Goal: Task Accomplishment & Management: Use online tool/utility

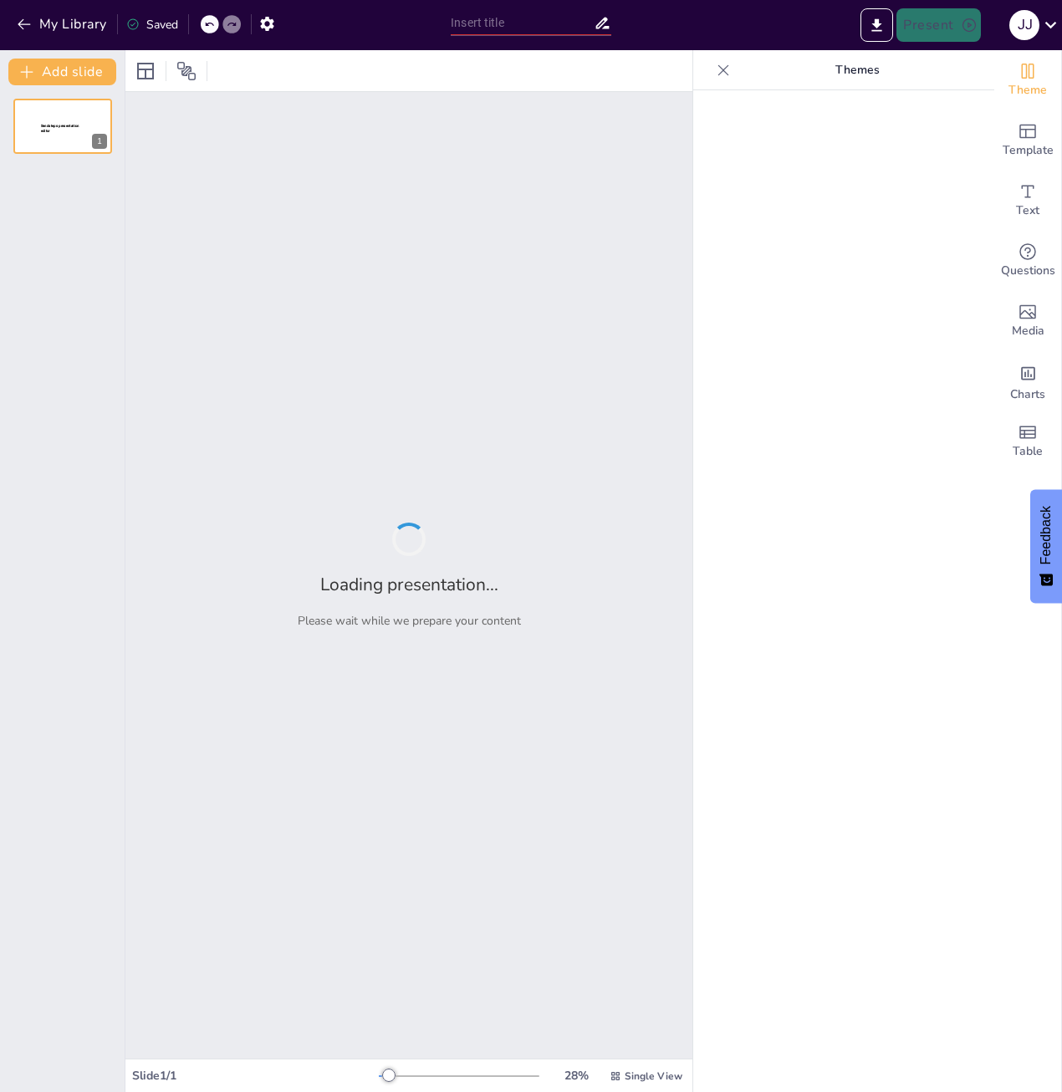
type input "Imported Præsentation 1 Vækstvilkår.pptx"
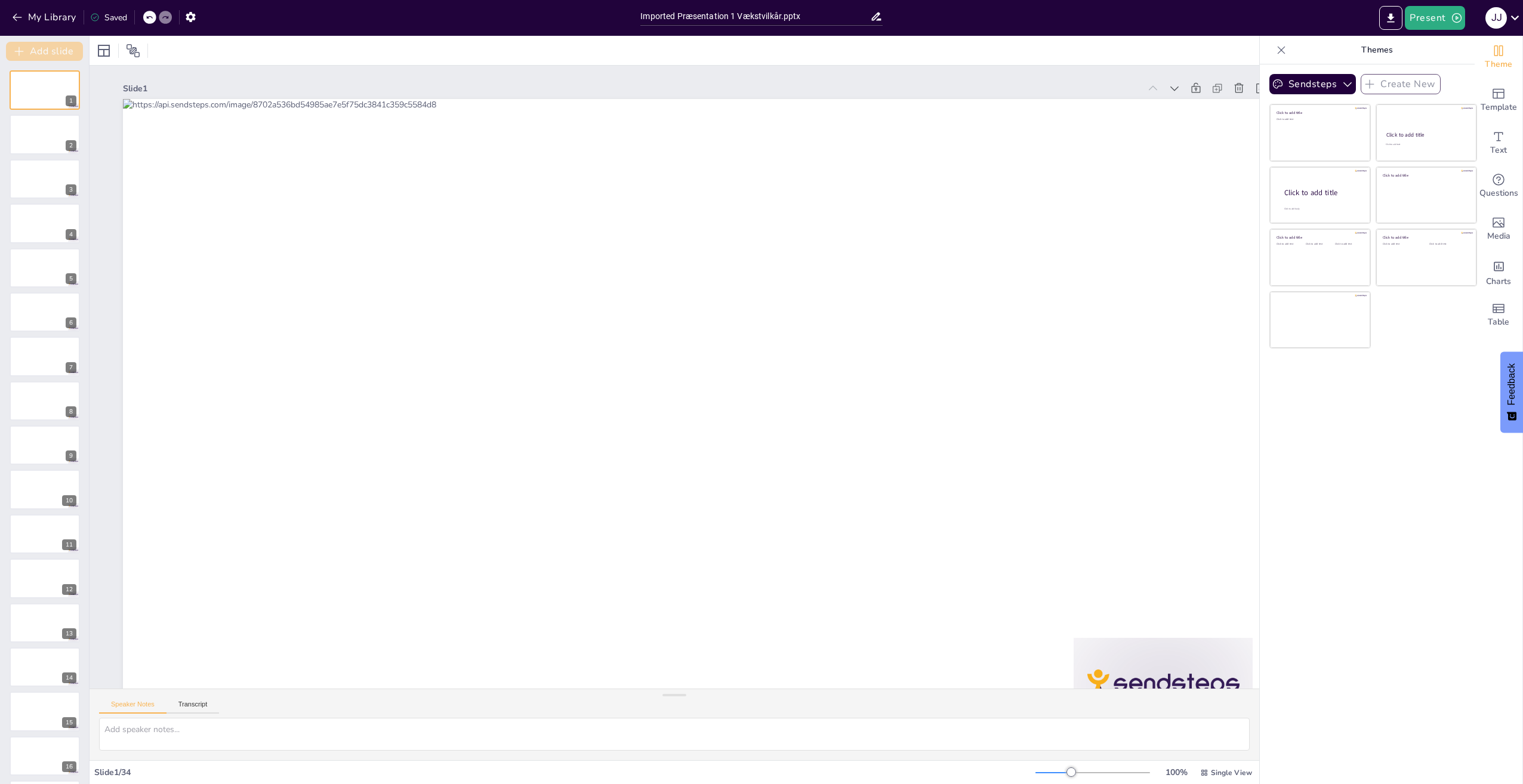
click at [16, 51] on icon "button" at bounding box center [19, 51] width 12 height 12
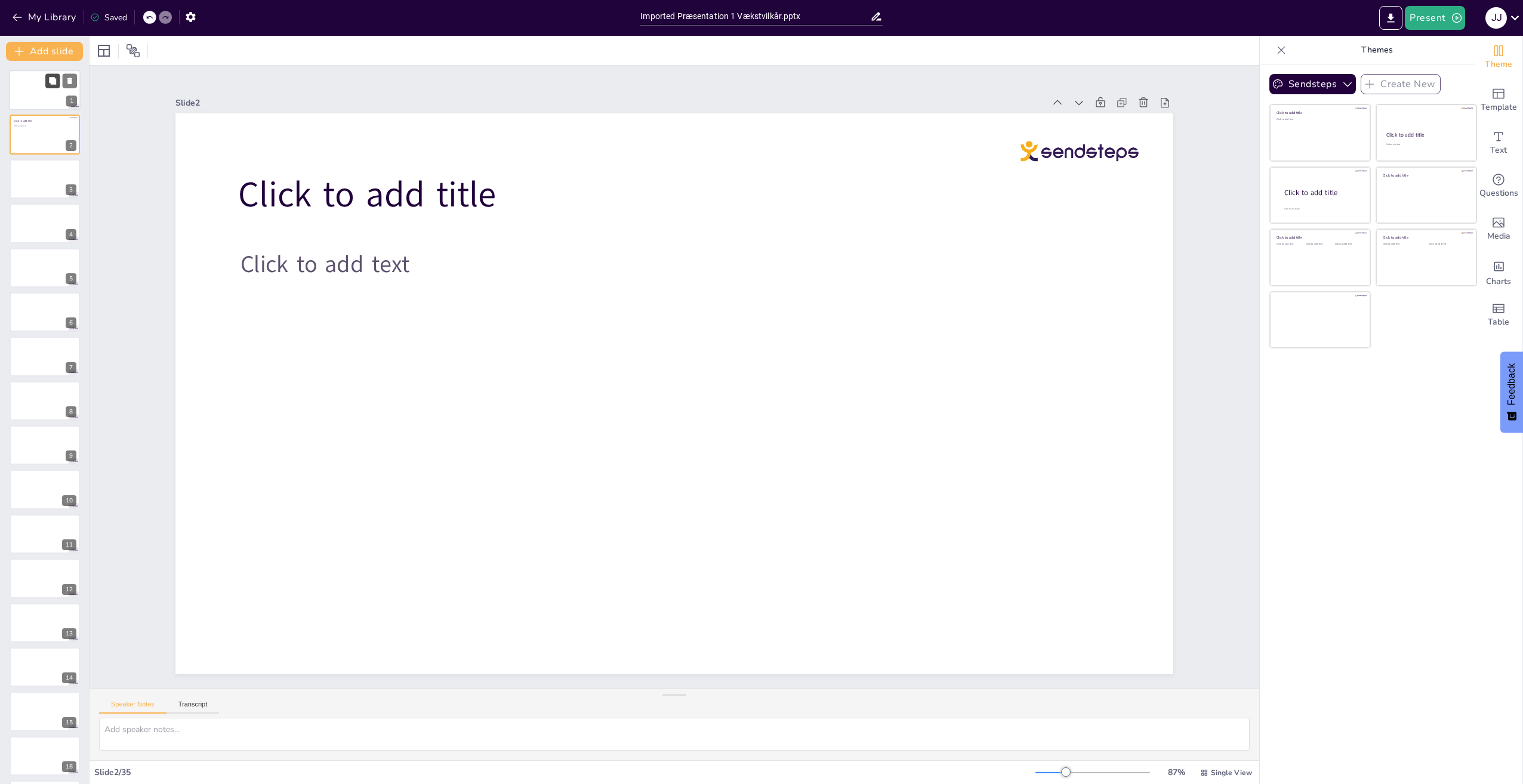
click at [54, 79] on icon at bounding box center [53, 81] width 7 height 7
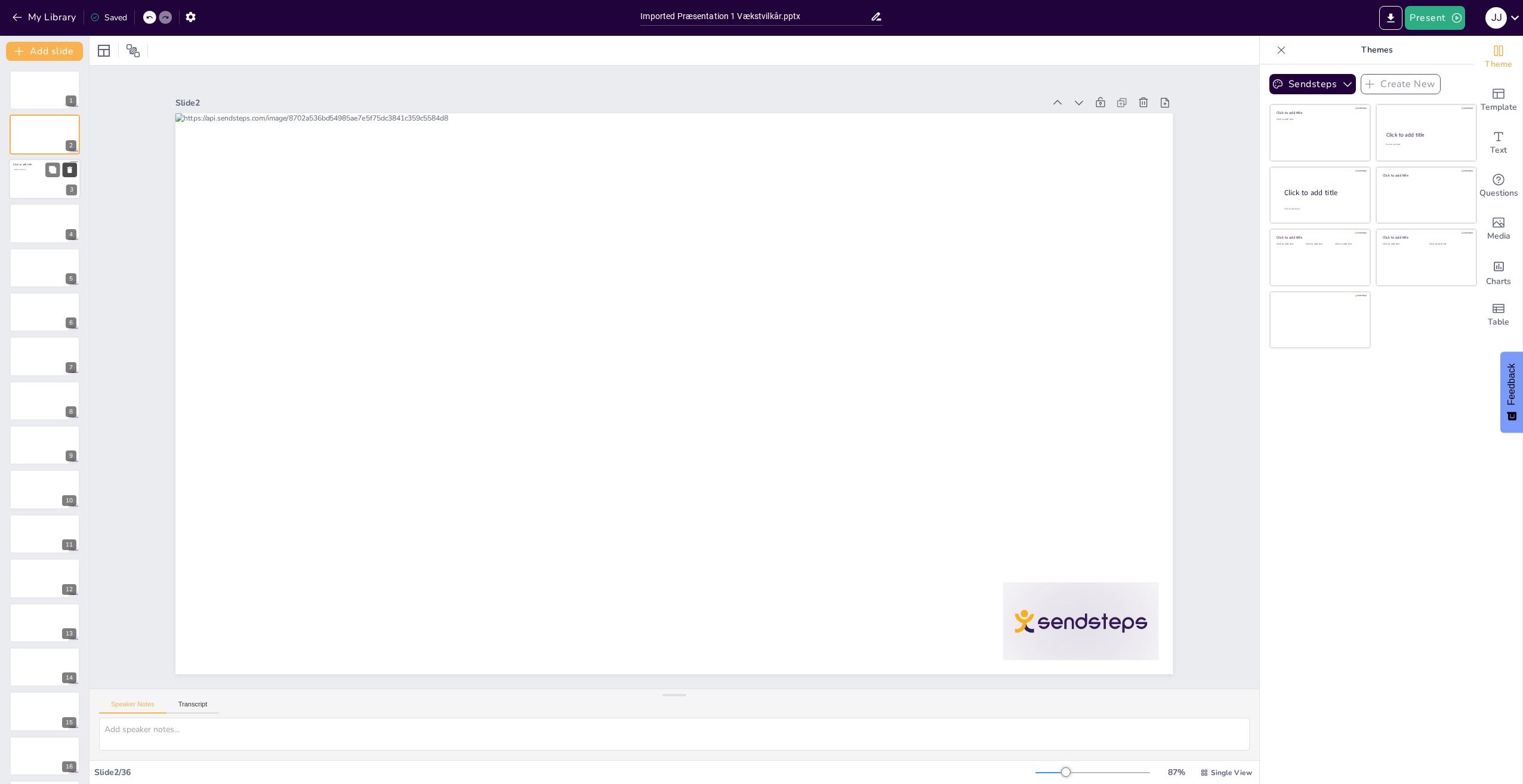
click at [74, 170] on button at bounding box center [70, 169] width 14 height 14
click at [51, 98] on div at bounding box center [45, 90] width 71 height 41
click at [339, 172] on div at bounding box center [674, 394] width 997 height 561
click at [525, 177] on div at bounding box center [674, 394] width 997 height 561
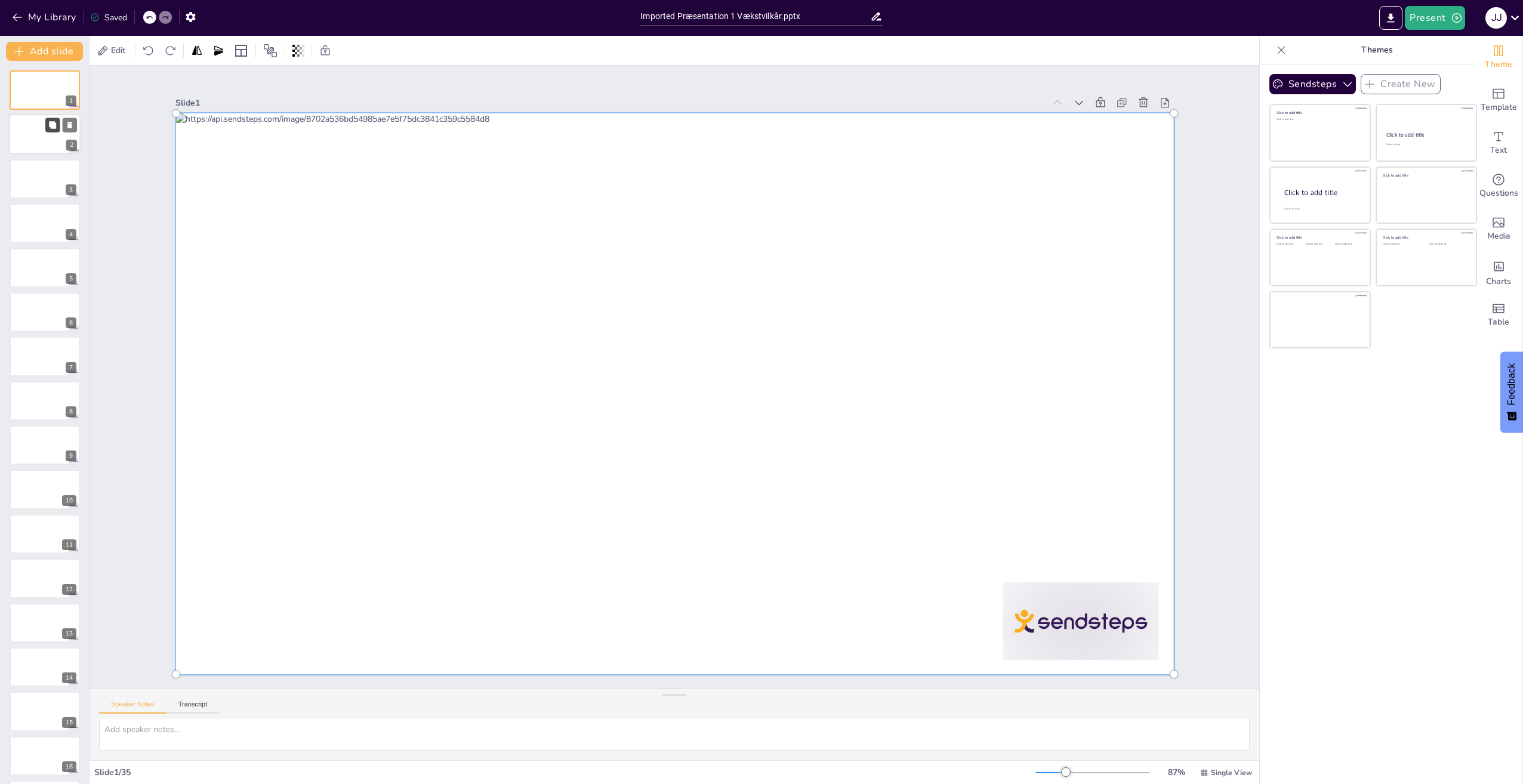
click at [54, 125] on icon at bounding box center [53, 126] width 7 height 7
click at [24, 89] on div at bounding box center [45, 90] width 71 height 41
click at [107, 50] on icon at bounding box center [102, 51] width 12 height 12
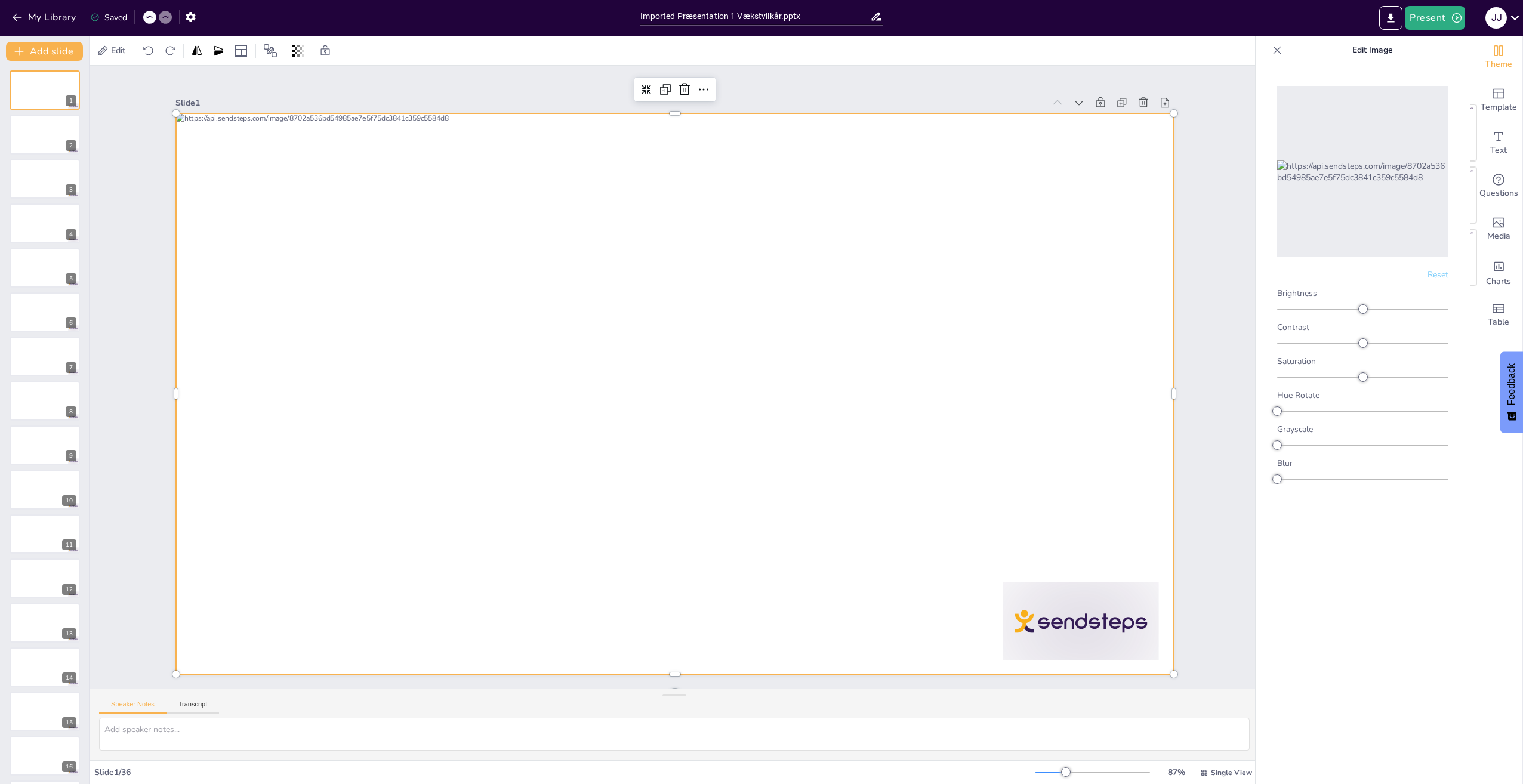
click at [283, 173] on div at bounding box center [674, 394] width 997 height 561
click at [757, 148] on span "Text" at bounding box center [1498, 150] width 16 height 13
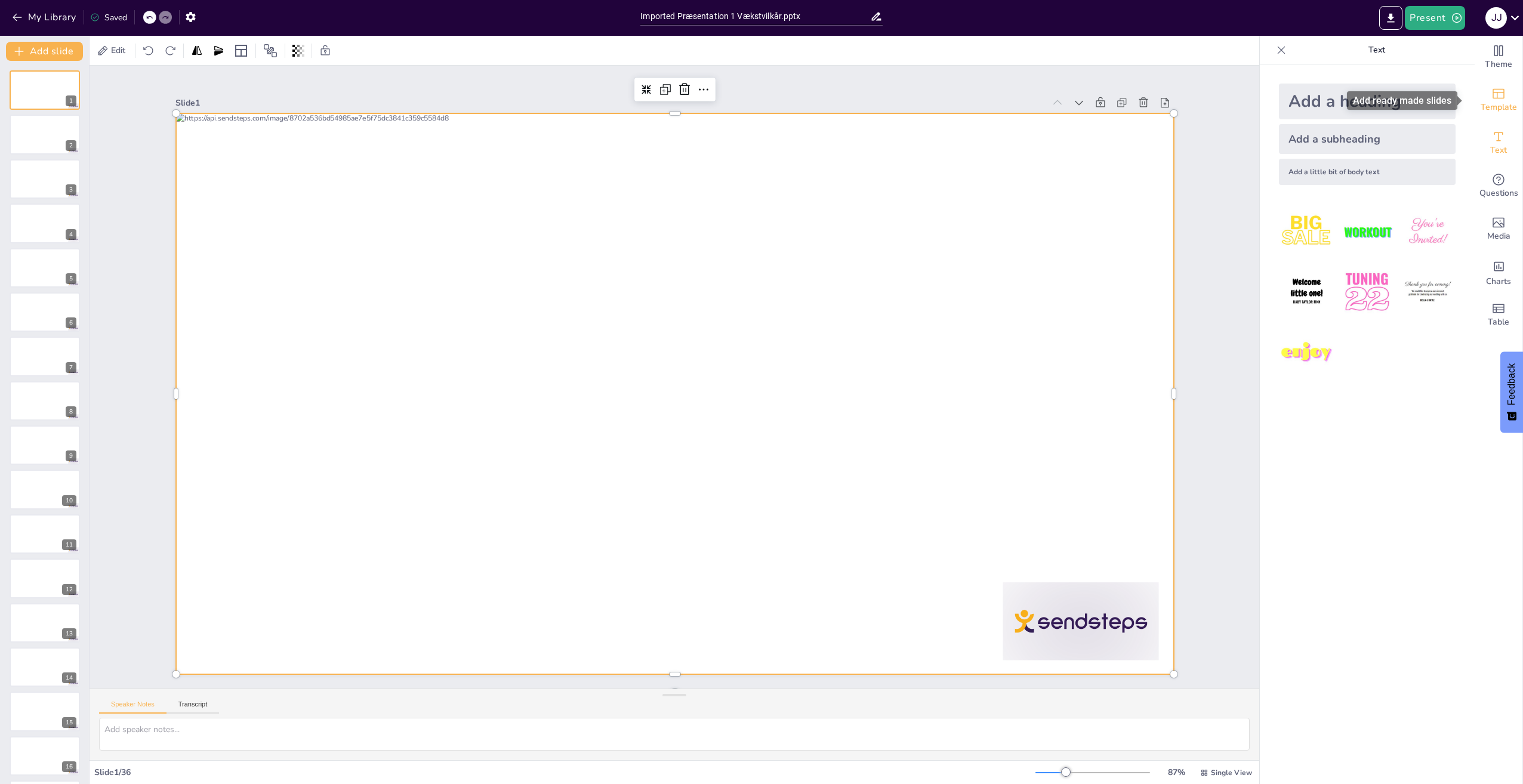
click at [757, 107] on span "Template" at bounding box center [1498, 107] width 36 height 13
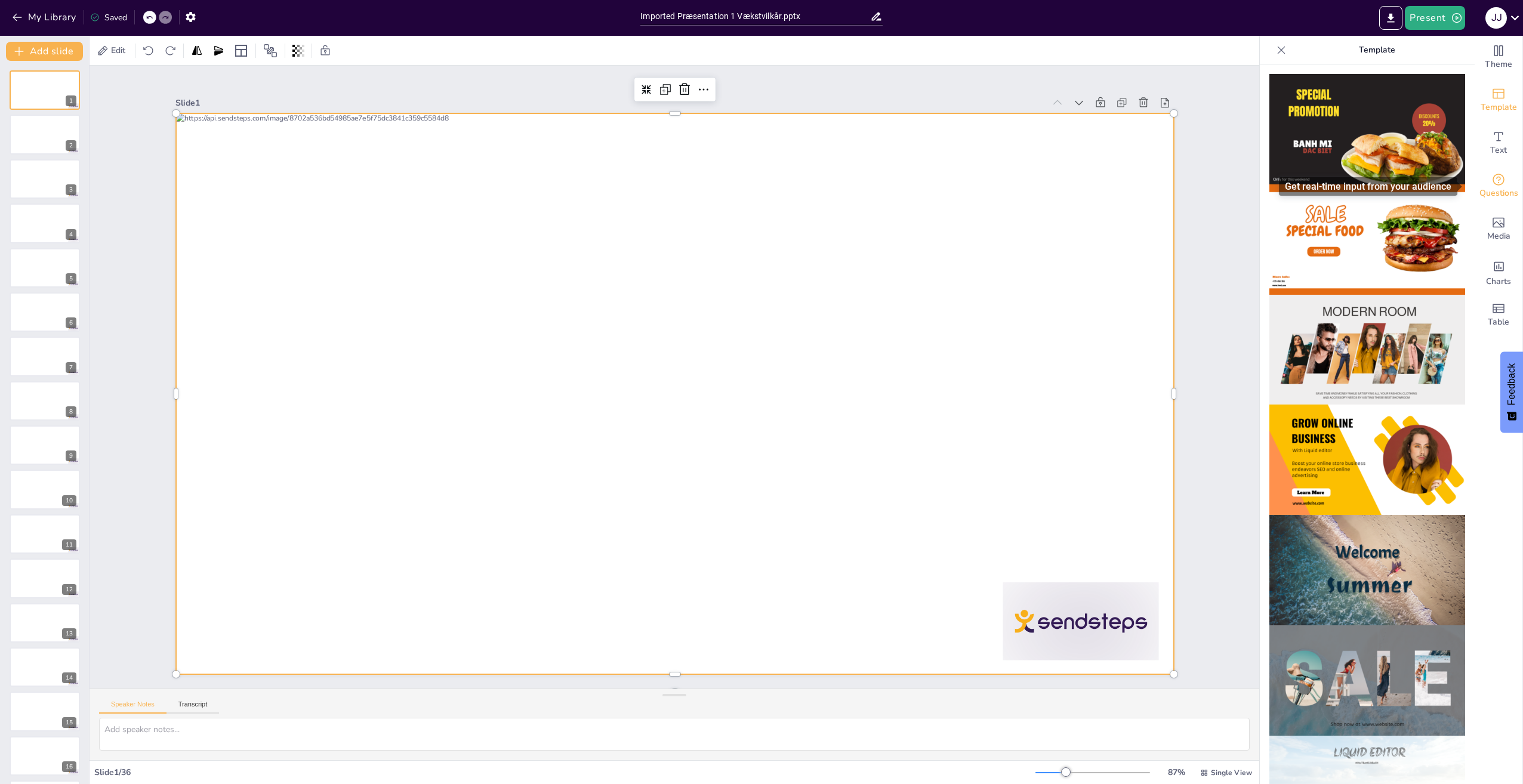
click at [757, 184] on icon "Get real-time input from your audience" at bounding box center [1498, 179] width 12 height 12
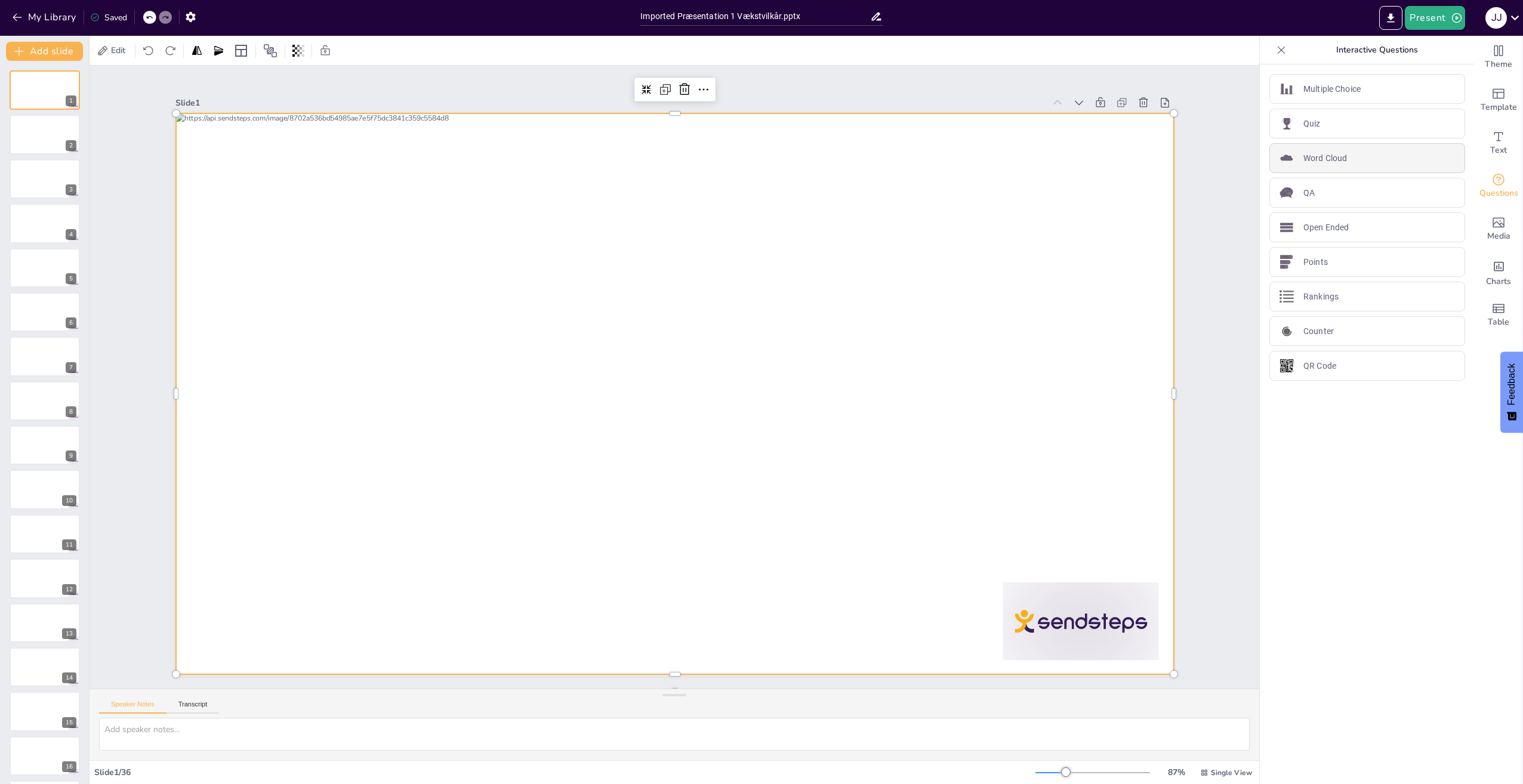
click at [757, 158] on p "Word Cloud" at bounding box center [1325, 158] width 44 height 13
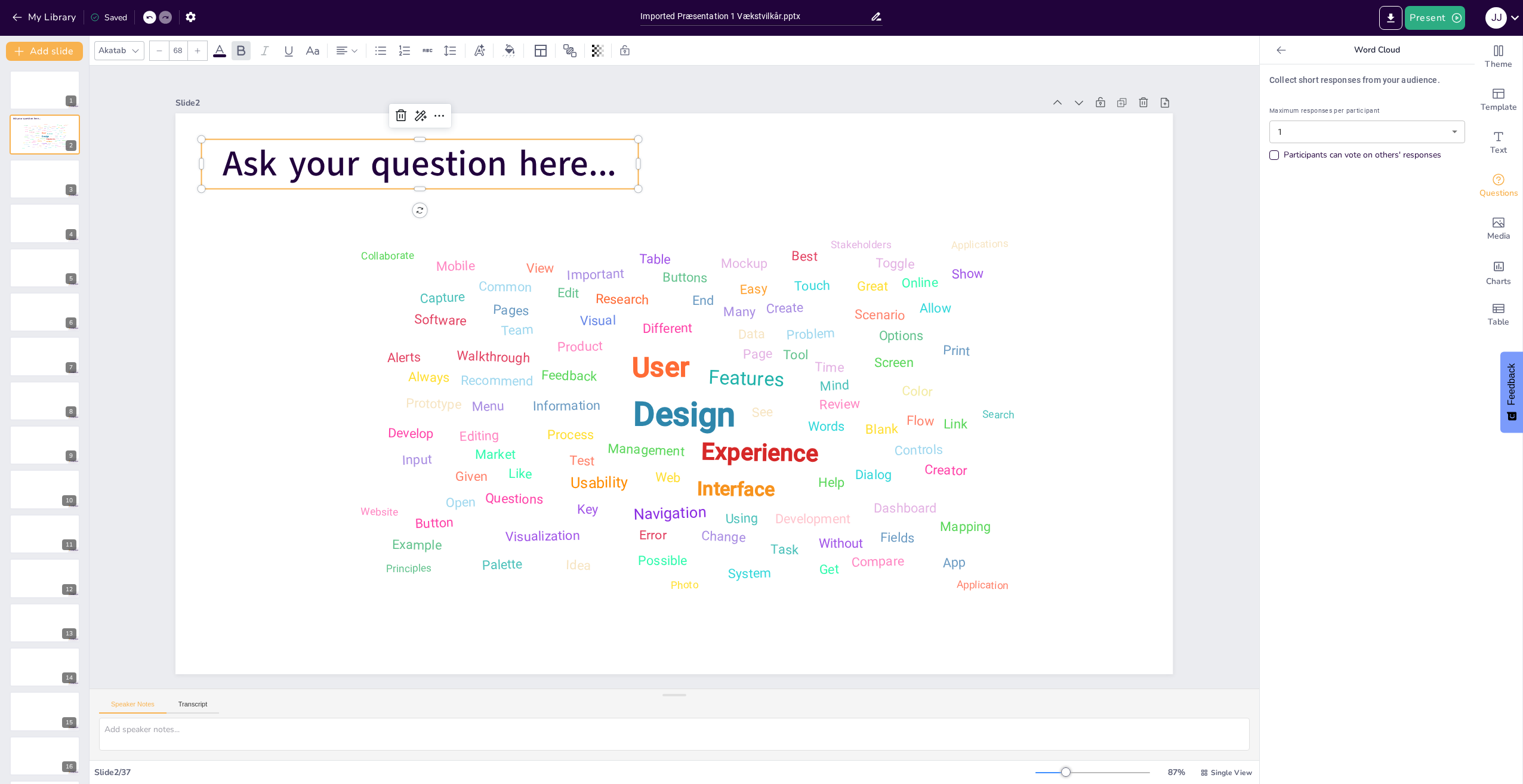
click at [283, 162] on span "Ask your question here..." at bounding box center [420, 164] width 394 height 49
click at [282, 162] on span "Ask your question here..." at bounding box center [420, 164] width 394 height 49
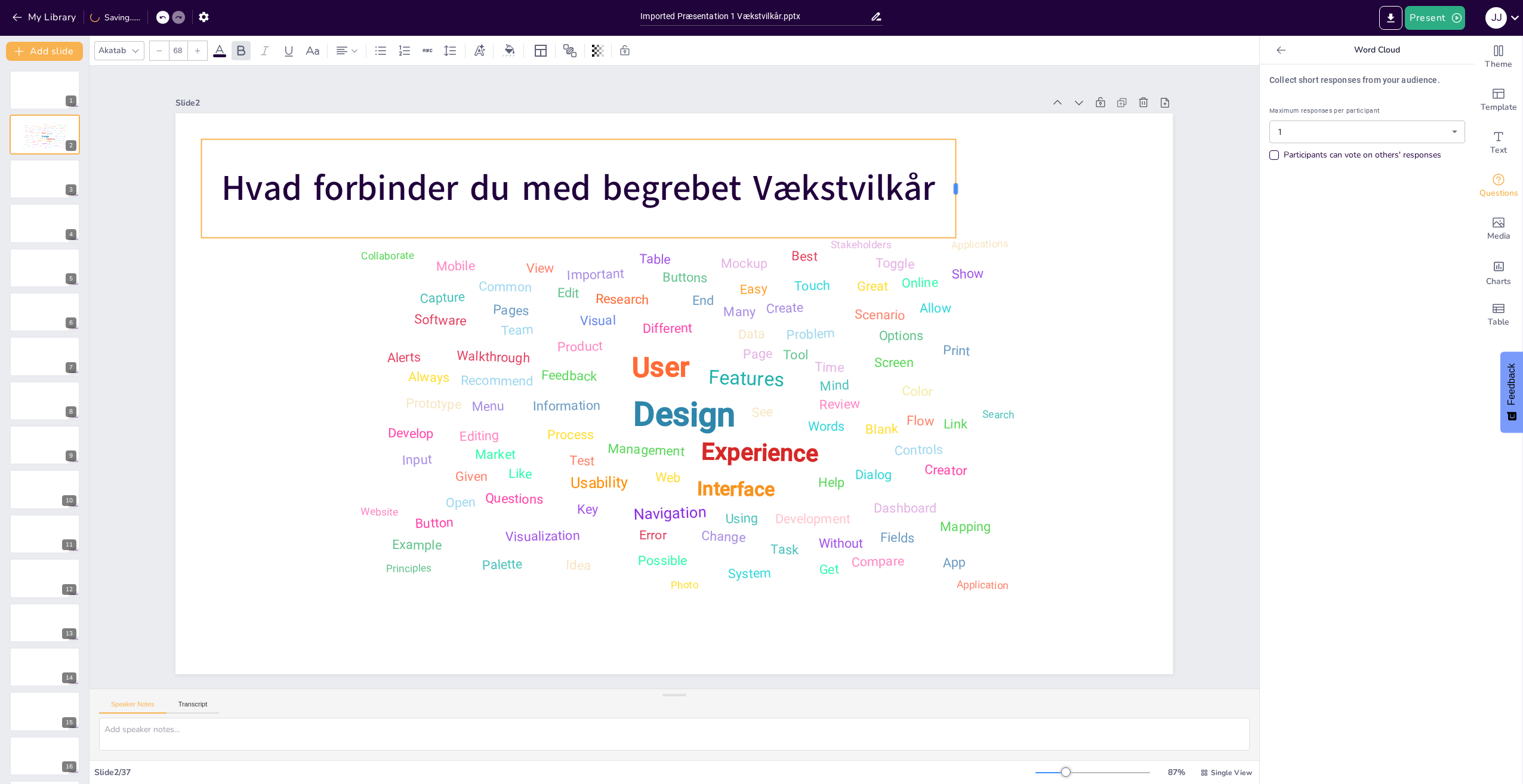
drag, startPoint x: 629, startPoint y: 185, endPoint x: 947, endPoint y: 175, distance: 318.2
click at [757, 175] on div at bounding box center [960, 189] width 9 height 98
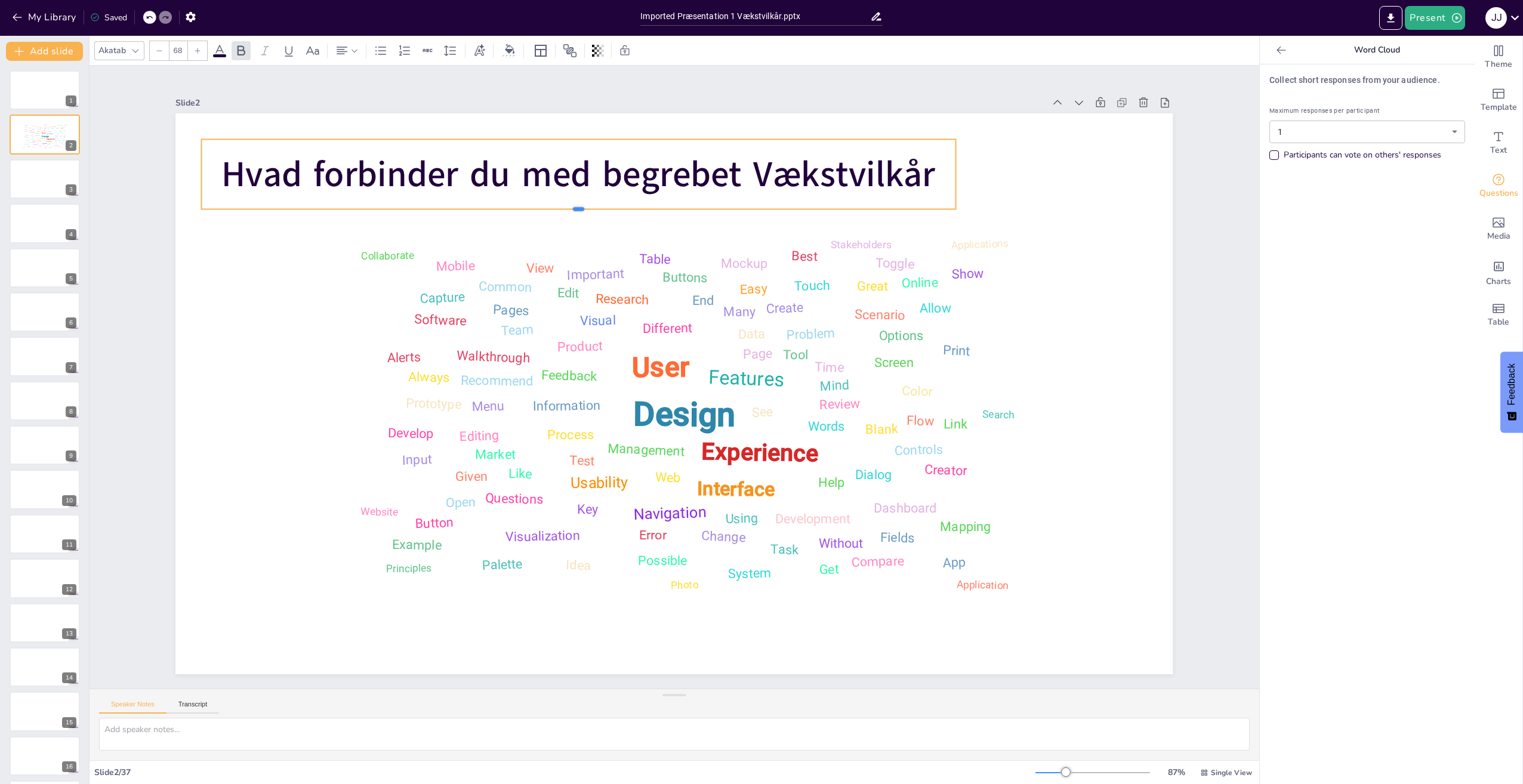
drag, startPoint x: 569, startPoint y: 235, endPoint x: 567, endPoint y: 207, distance: 28.1
click at [567, 209] on div at bounding box center [579, 213] width 754 height 9
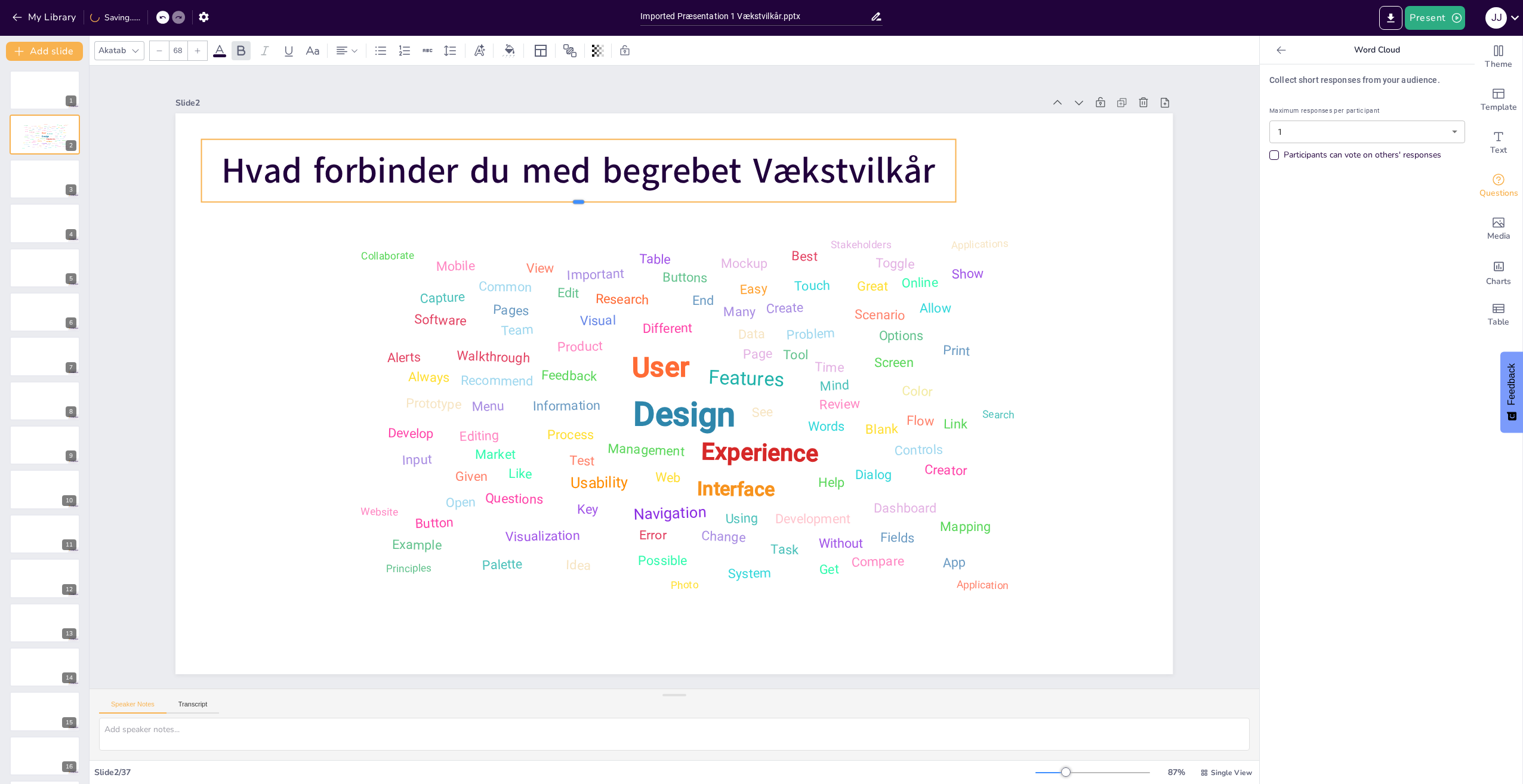
drag, startPoint x: 570, startPoint y: 205, endPoint x: 570, endPoint y: 198, distance: 7.0
click at [570, 202] on div at bounding box center [579, 206] width 754 height 9
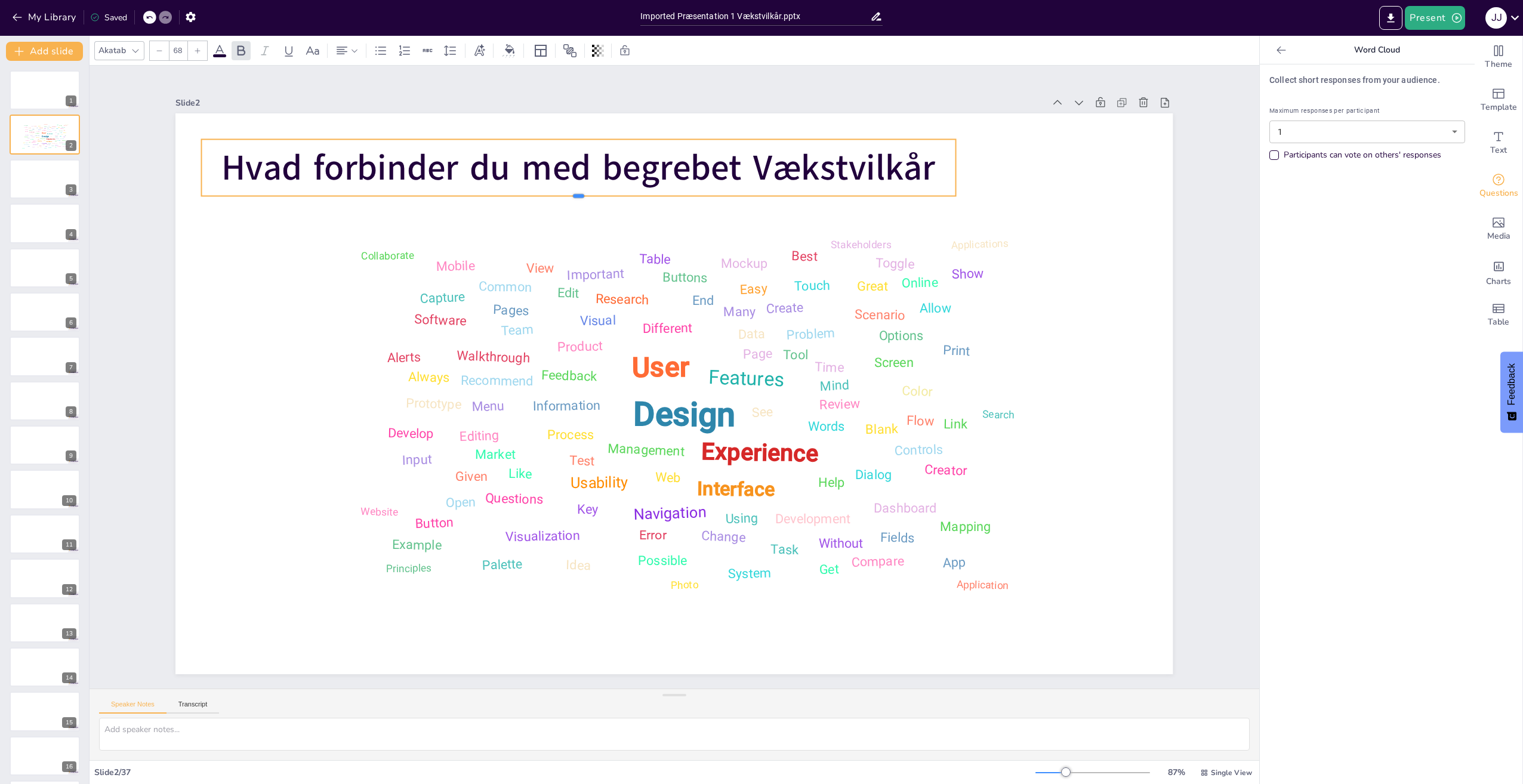
drag, startPoint x: 567, startPoint y: 198, endPoint x: 567, endPoint y: 191, distance: 7.0
click at [567, 196] on div at bounding box center [579, 200] width 754 height 9
click at [353, 49] on icon at bounding box center [355, 51] width 9 height 9
click at [370, 86] on icon at bounding box center [370, 90] width 11 height 8
click at [368, 91] on icon at bounding box center [370, 90] width 11 height 8
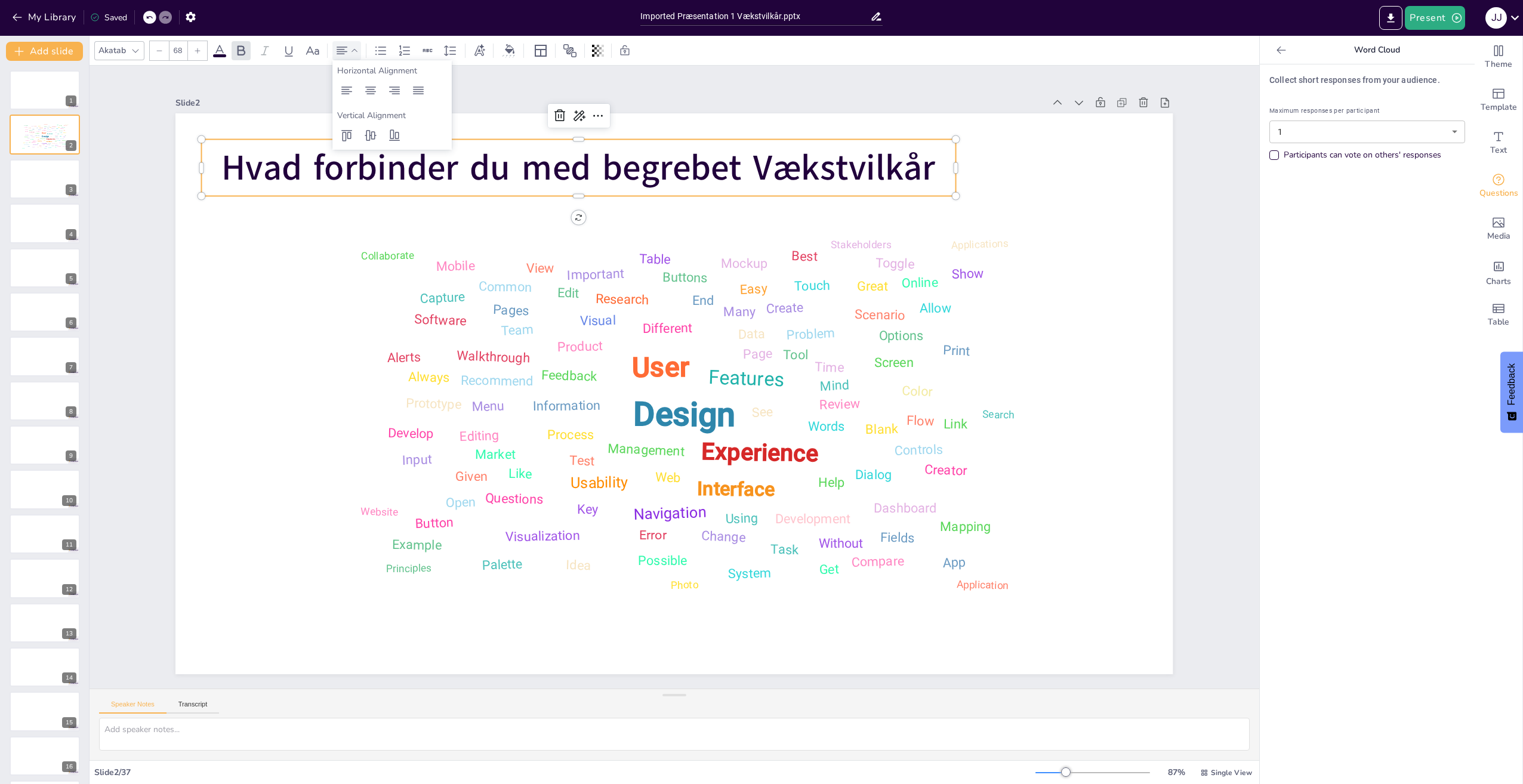
click at [757, 165] on div at bounding box center [978, 170] width 11 height 11
click at [355, 53] on icon at bounding box center [355, 51] width 9 height 9
click at [368, 94] on icon at bounding box center [370, 91] width 14 height 14
click at [208, 143] on p "Hvad forbinder du med begrebet Vækstvilkår" at bounding box center [579, 168] width 754 height 49
click at [207, 134] on div at bounding box center [579, 133] width 754 height 9
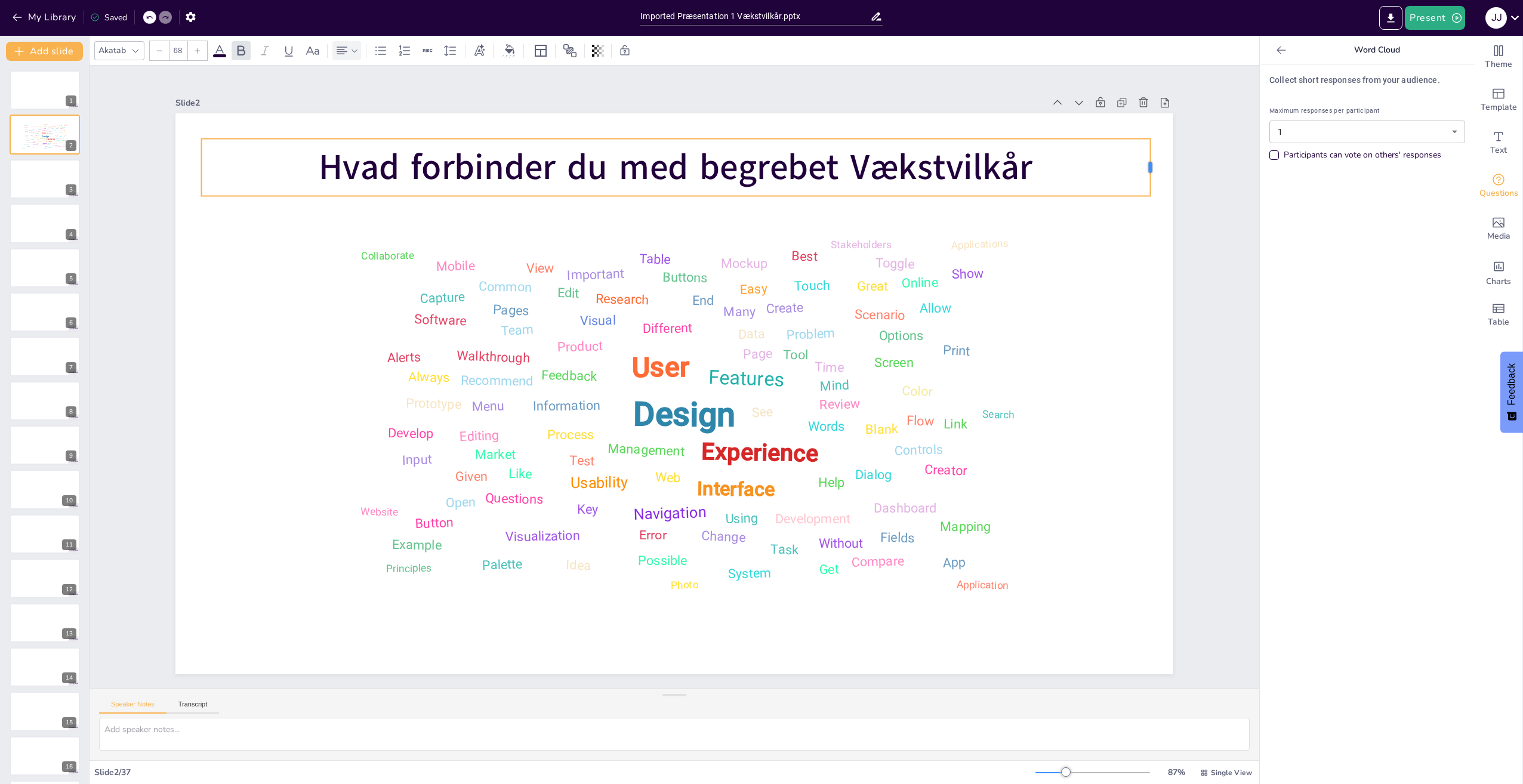
drag, startPoint x: 948, startPoint y: 163, endPoint x: 1143, endPoint y: 162, distance: 195.0
click at [757, 162] on div at bounding box center [1154, 168] width 9 height 57
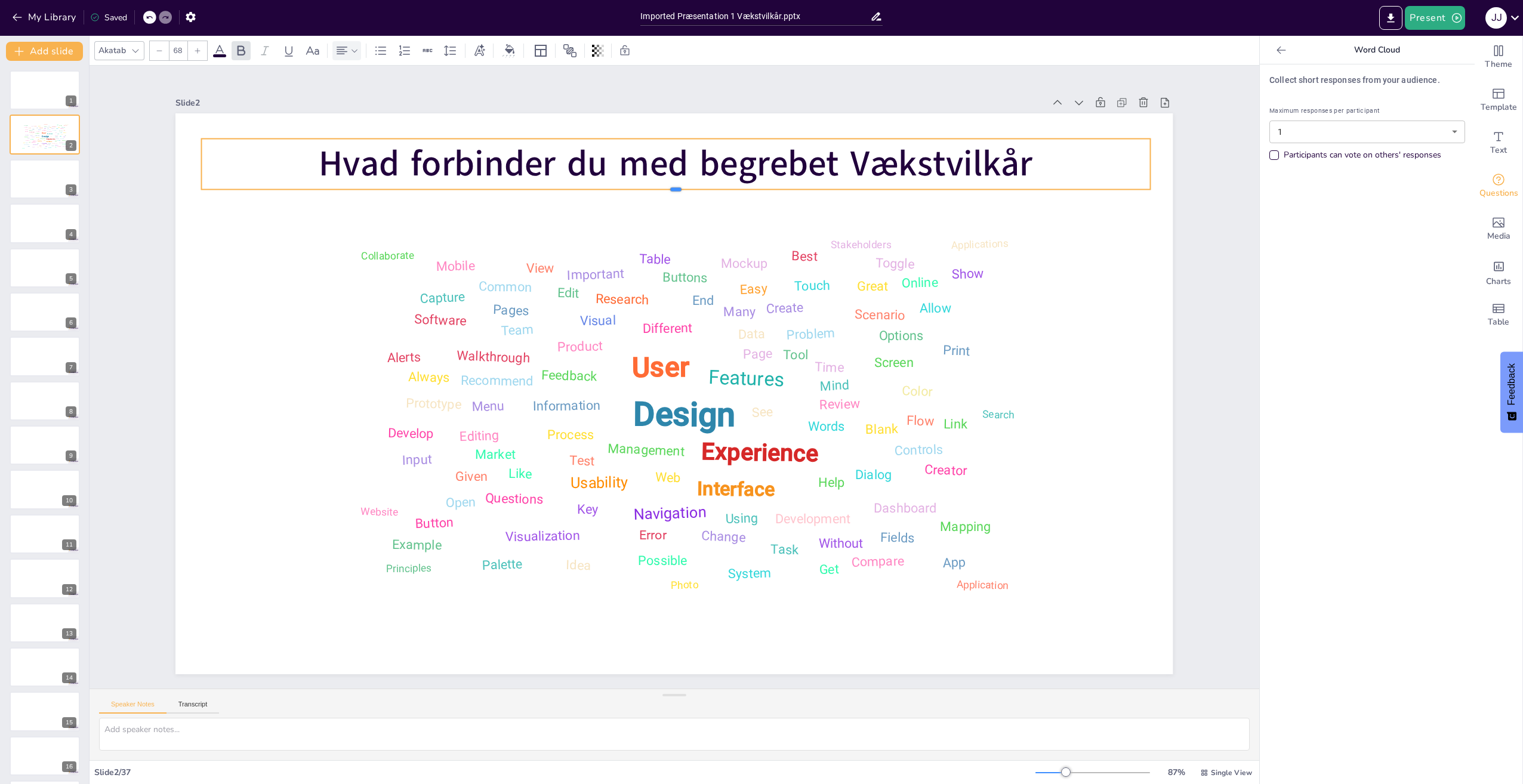
drag, startPoint x: 667, startPoint y: 194, endPoint x: 666, endPoint y: 188, distance: 6.1
click at [666, 190] on div at bounding box center [676, 194] width 948 height 9
click at [668, 209] on div "Design User Experience Interface Features Navigation Usability Test Process Inf…" at bounding box center [674, 394] width 997 height 561
click at [757, 19] on button "Present" at bounding box center [1435, 17] width 60 height 24
click at [757, 49] on li "Preview presentation" at bounding box center [1453, 44] width 95 height 19
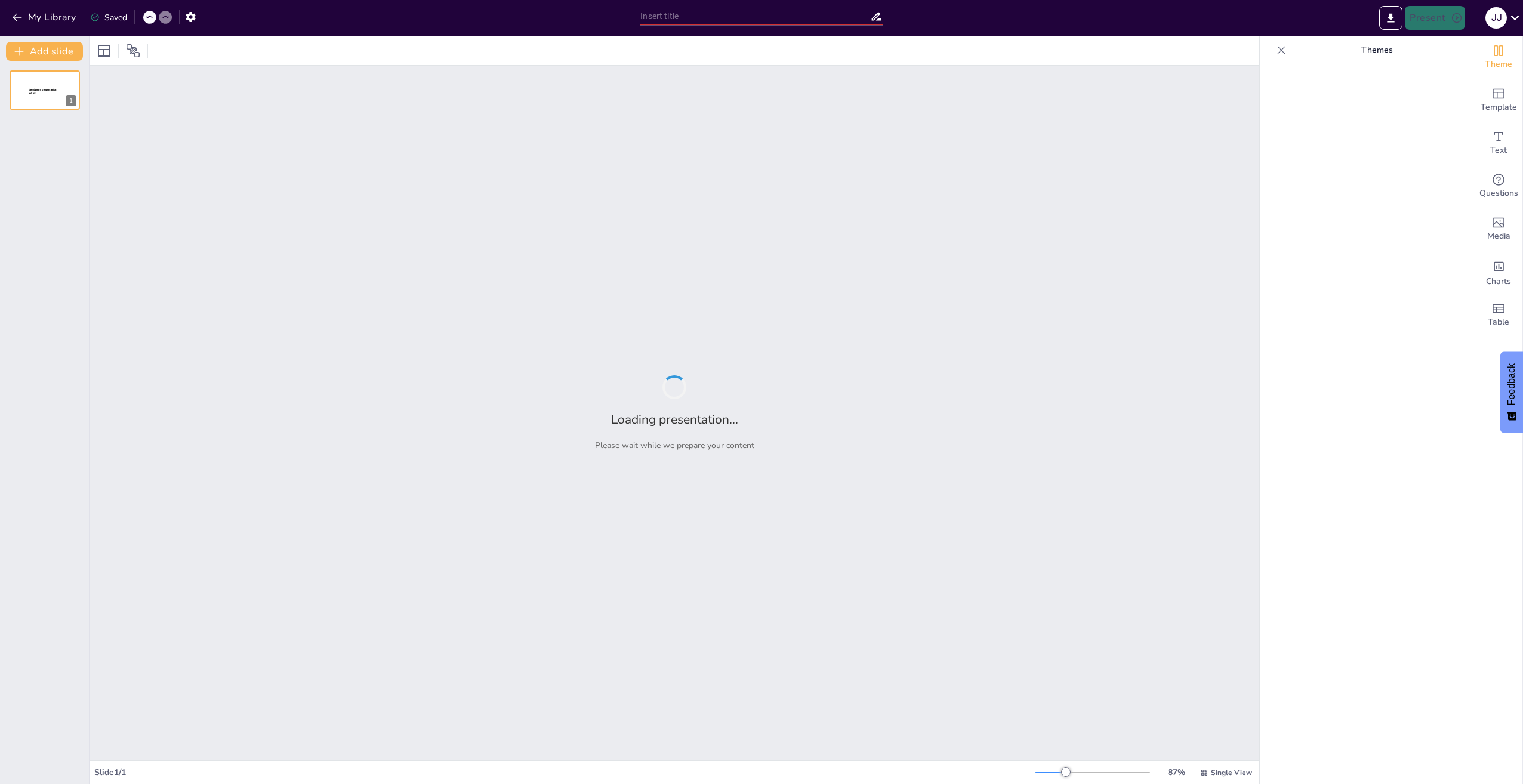
type input "Imported Præsentation 1 Vækstvilkår.pptx"
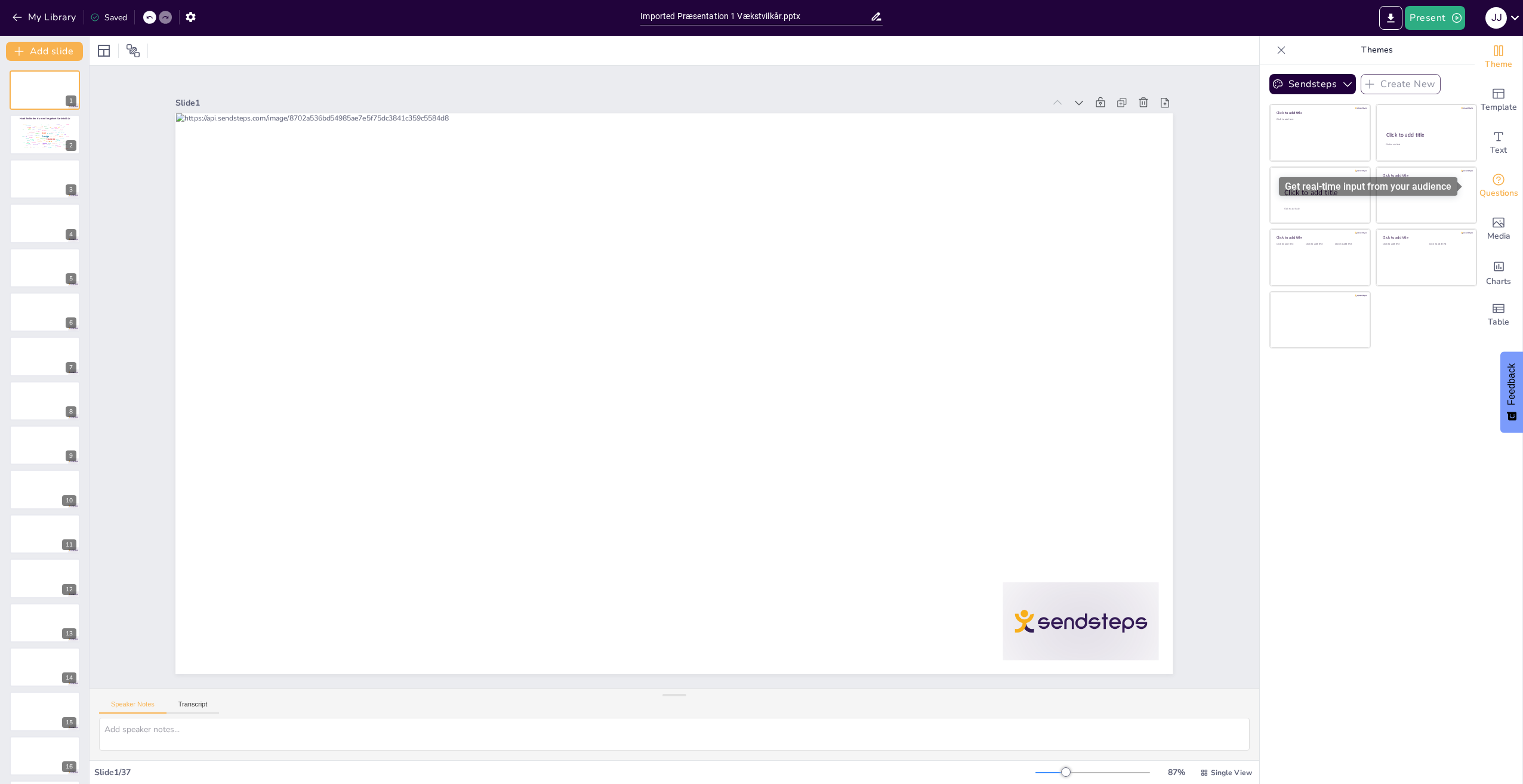
click at [1491, 180] on icon "Get real-time input from your audience" at bounding box center [1498, 180] width 14 height 14
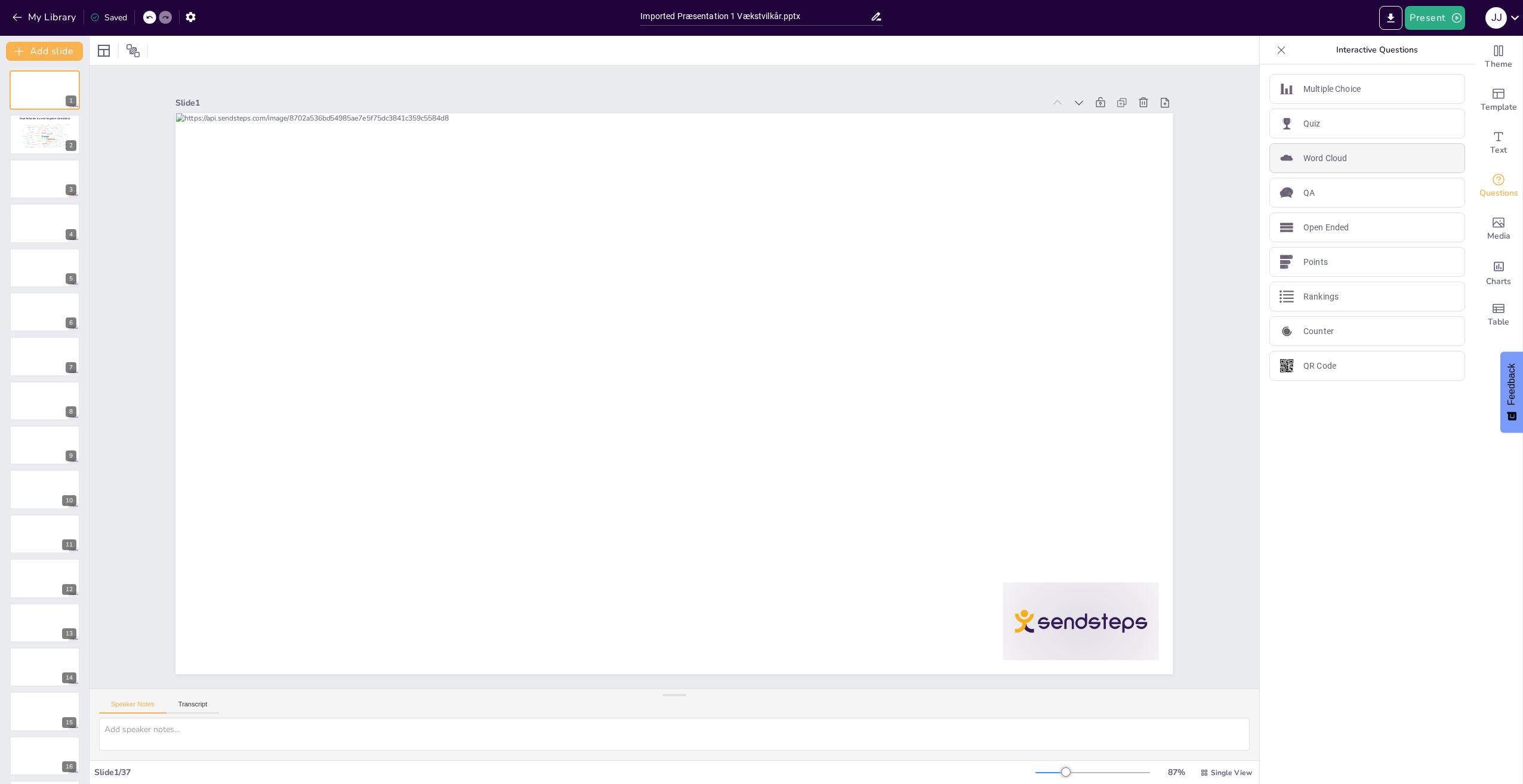
click at [1331, 166] on div "Word Cloud" at bounding box center [1367, 158] width 196 height 30
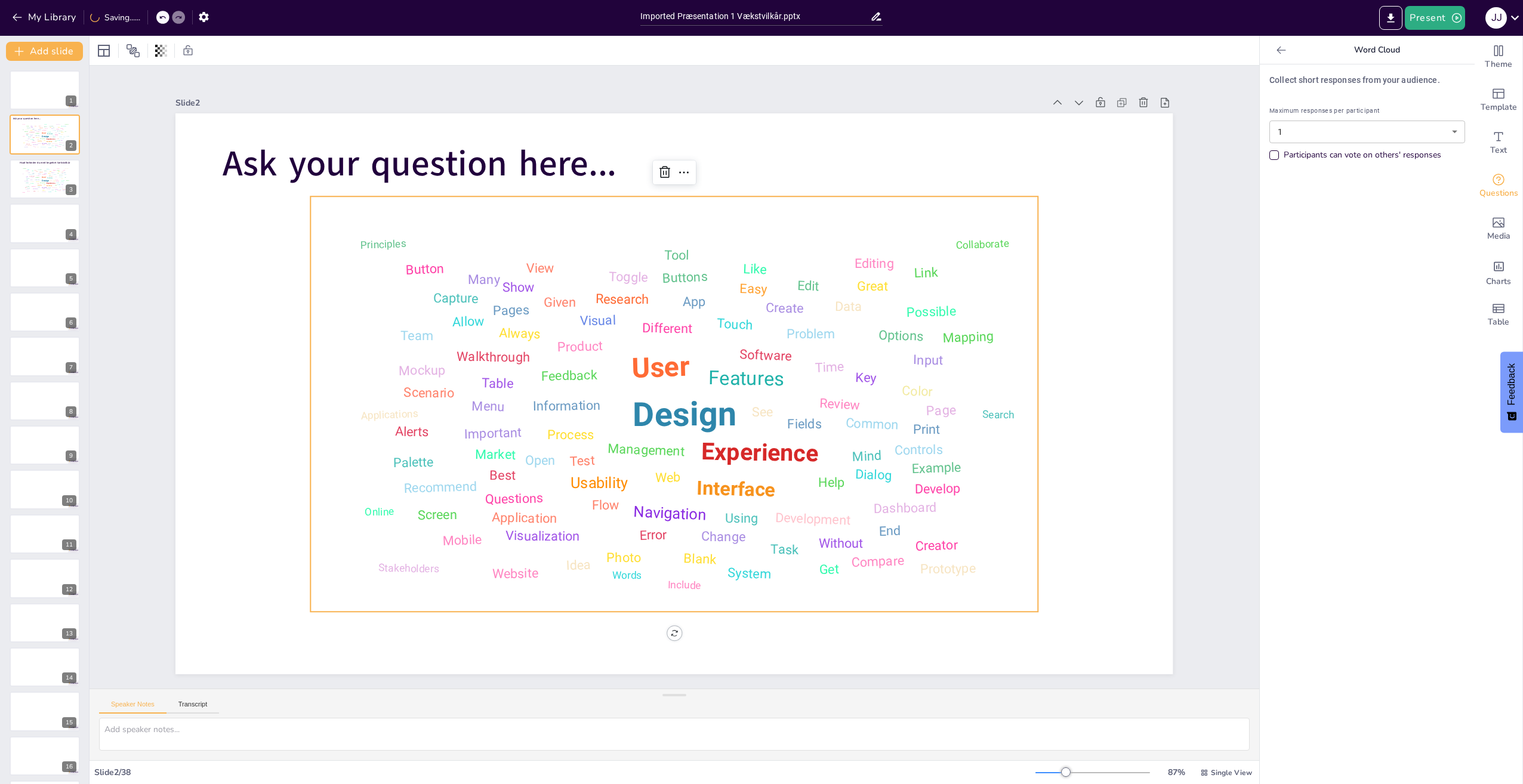
click at [1445, 134] on body "My Library Saving...... Imported Præsentation 1 Vækstvilkår.pptx Present J J Do…" at bounding box center [762, 392] width 1523 height 784
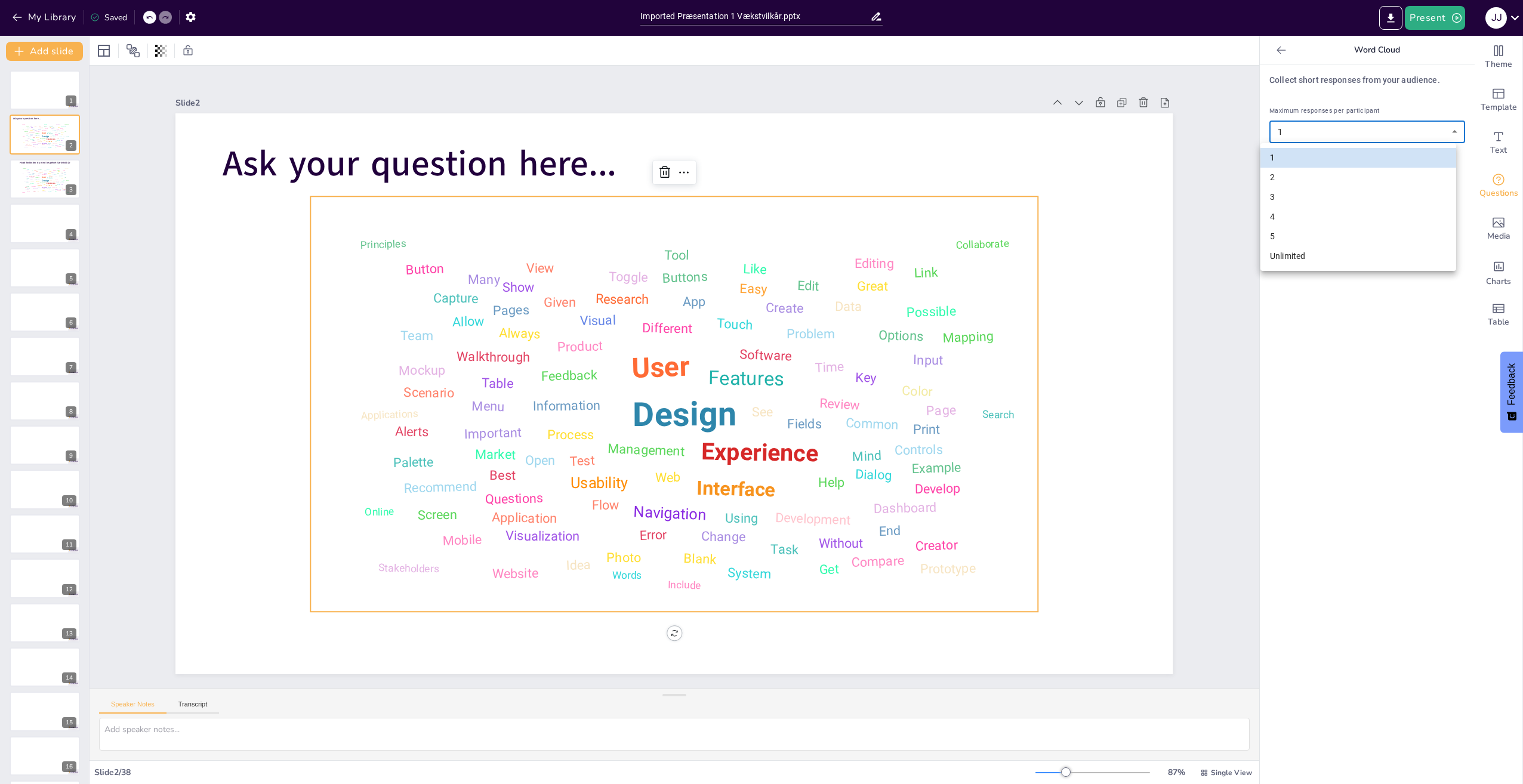
click at [1400, 228] on li "5" at bounding box center [1358, 237] width 196 height 20
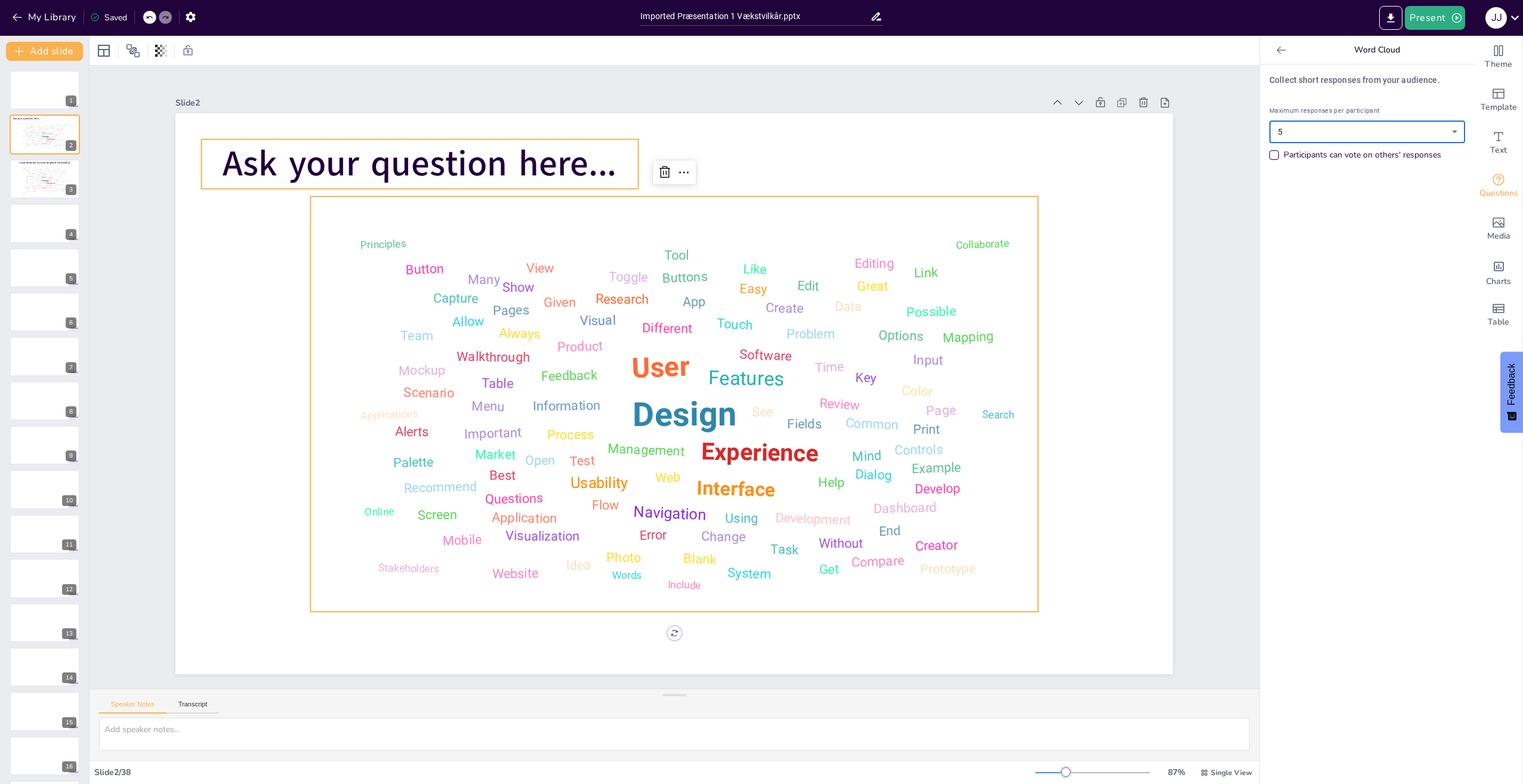
click at [502, 151] on span "Ask your question here..." at bounding box center [444, 138] width 397 height 89
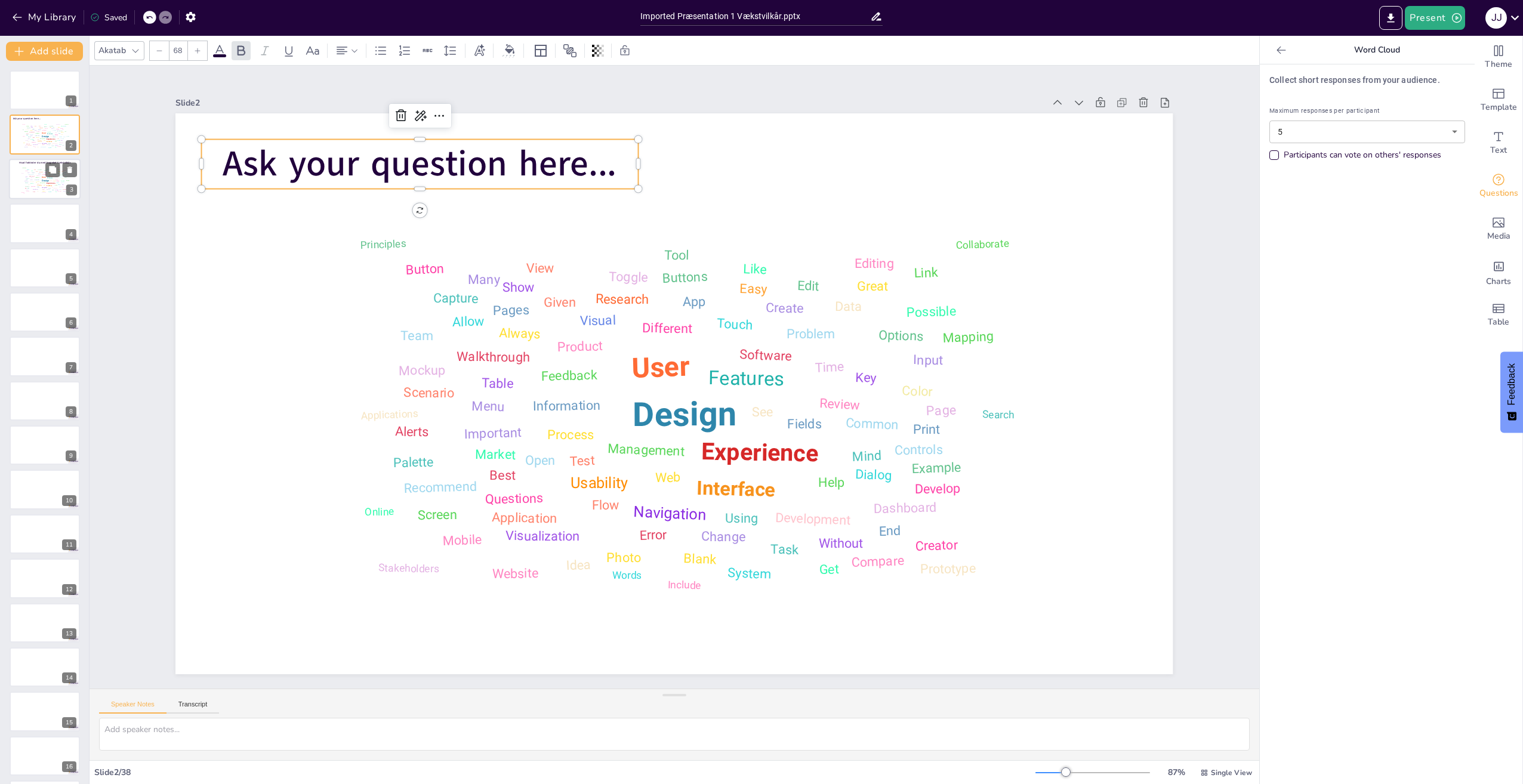
click at [27, 168] on div "Design User Experience Interface Features Navigation Usability Test Process Inf…" at bounding box center [44, 180] width 51 height 29
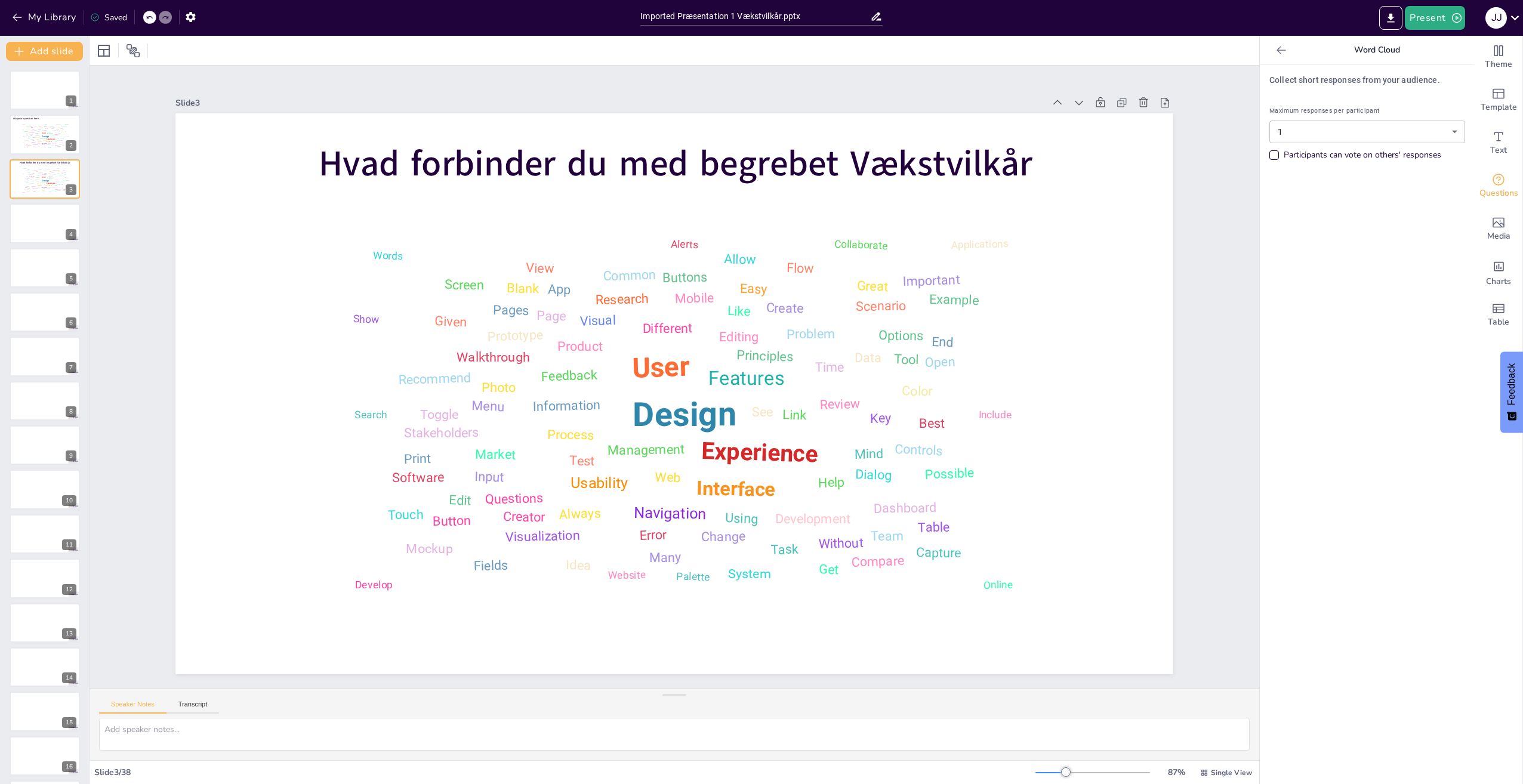
click at [1447, 133] on body "My Library Saved Imported Præsentation 1 Vækstvilkår.pptx Present J J Document …" at bounding box center [762, 392] width 1523 height 784
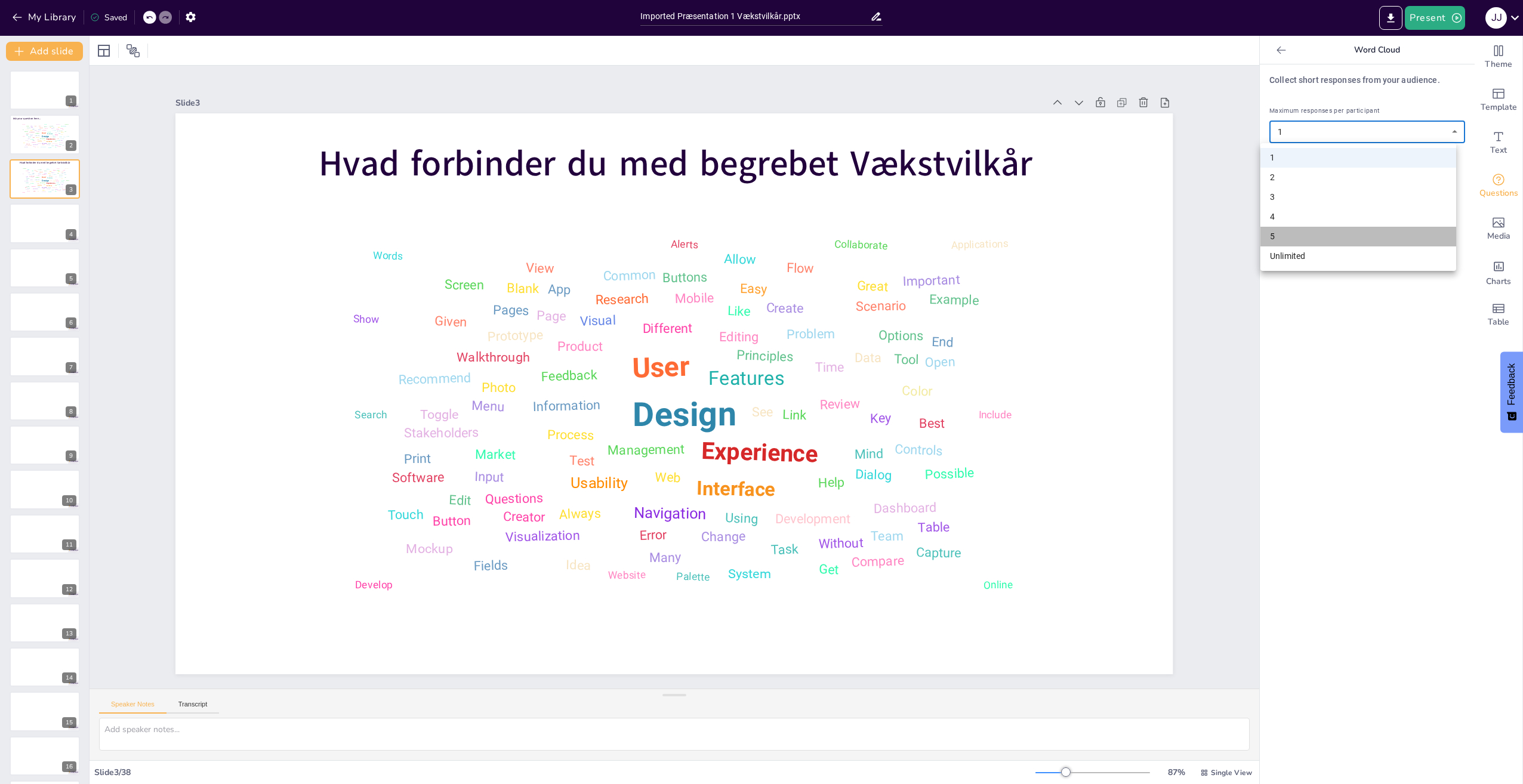
click at [1360, 238] on li "5" at bounding box center [1358, 237] width 196 height 20
type input "5"
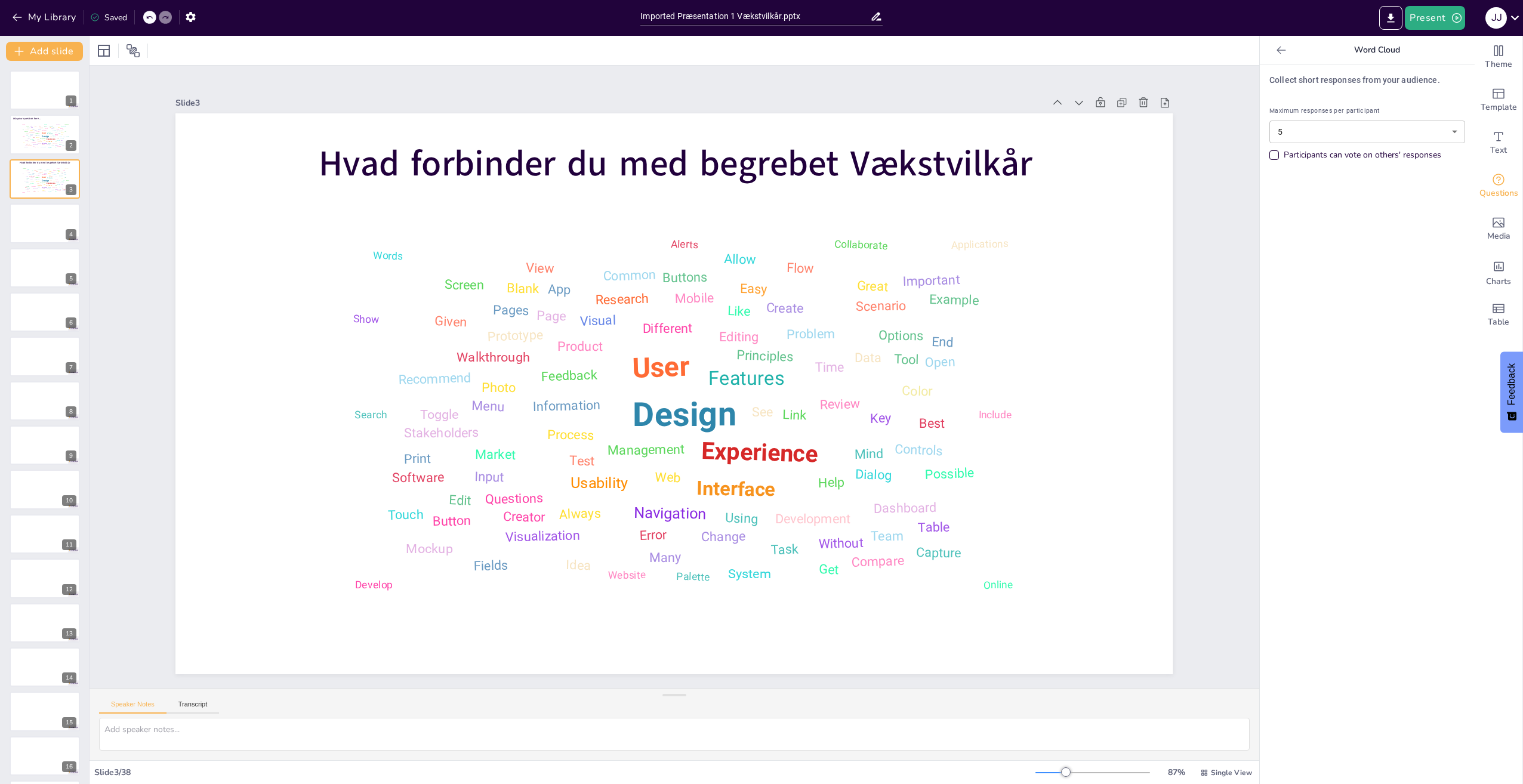
click at [1269, 158] on div "Participants can vote on others' responses" at bounding box center [1273, 155] width 9 height 9
click at [1272, 156] on div "Participants can vote on others' responses" at bounding box center [1367, 155] width 196 height 12
click at [41, 124] on div "Design User Experience Interface Features Navigation Usability Test Process Inf…" at bounding box center [44, 136] width 51 height 29
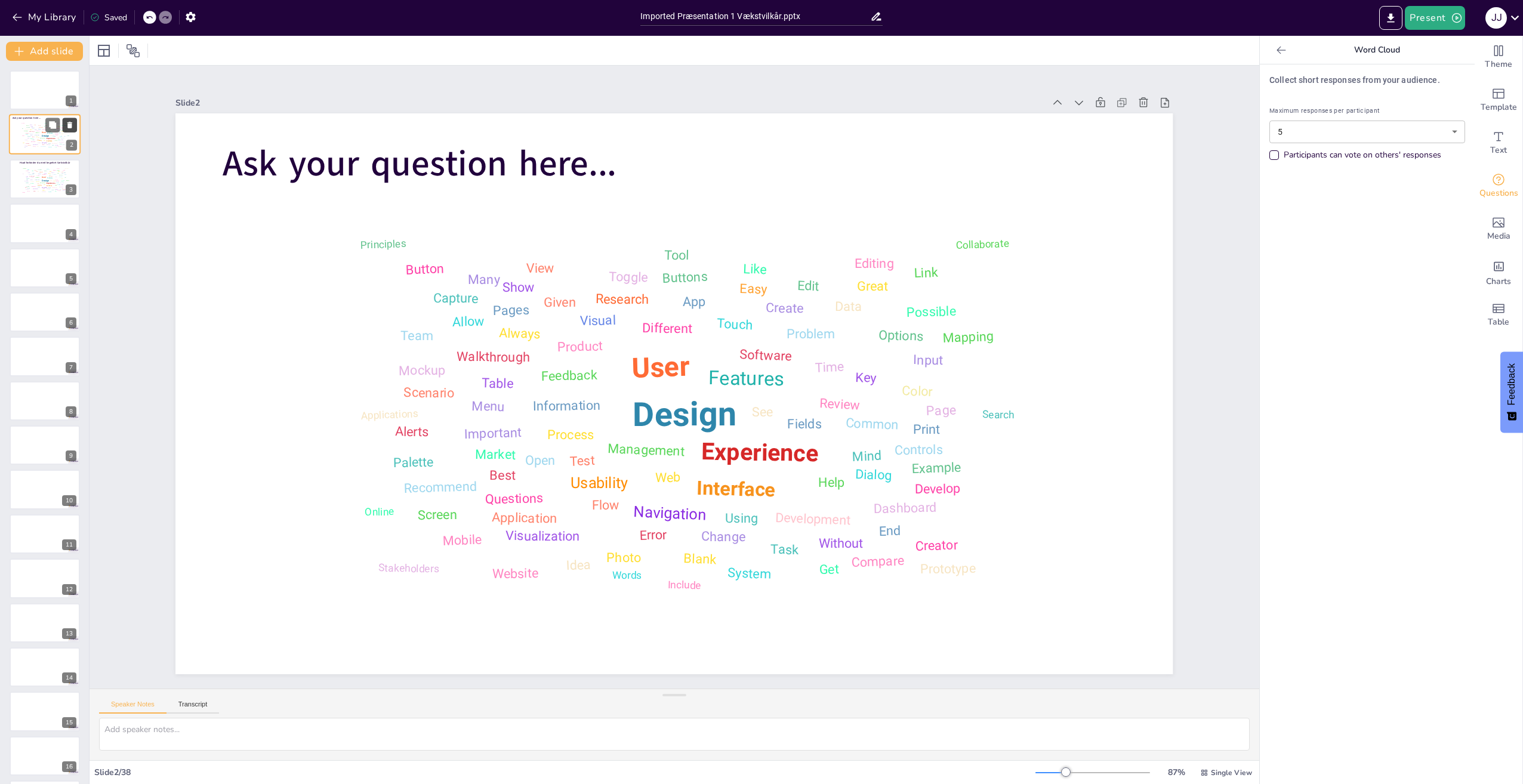
click at [74, 123] on button at bounding box center [70, 126] width 14 height 14
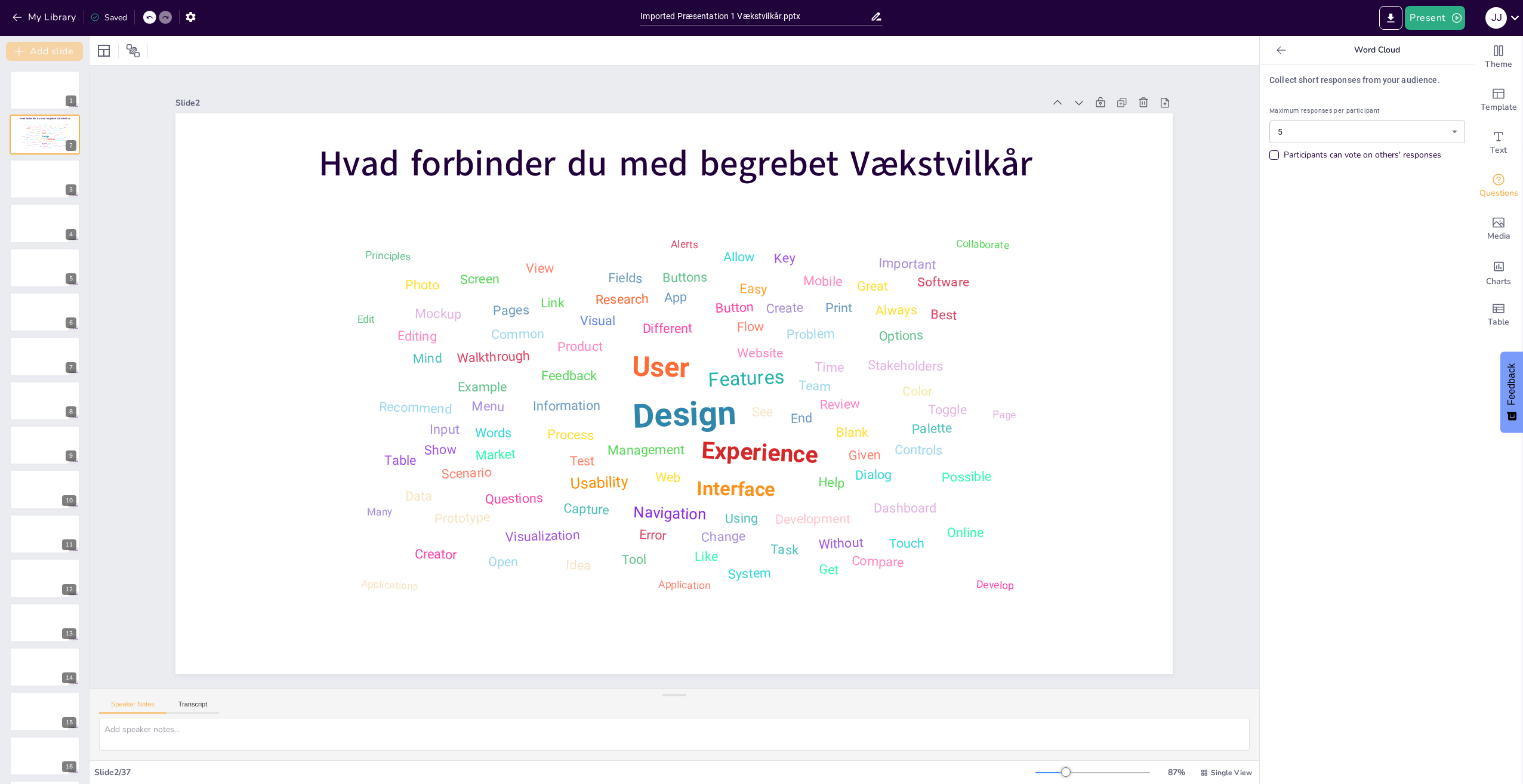
click at [16, 53] on icon "button" at bounding box center [19, 51] width 12 height 12
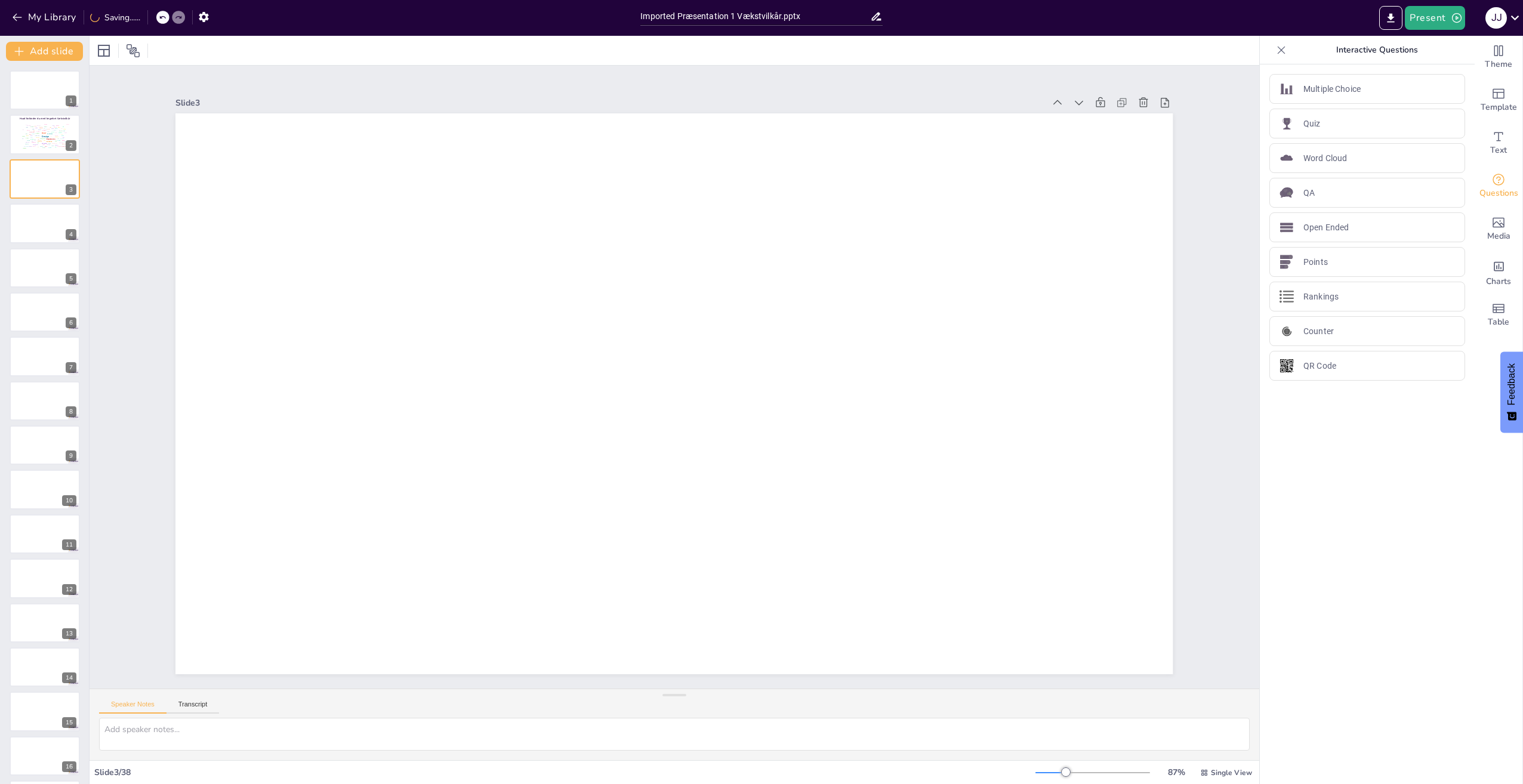
click at [108, 50] on icon at bounding box center [103, 51] width 14 height 14
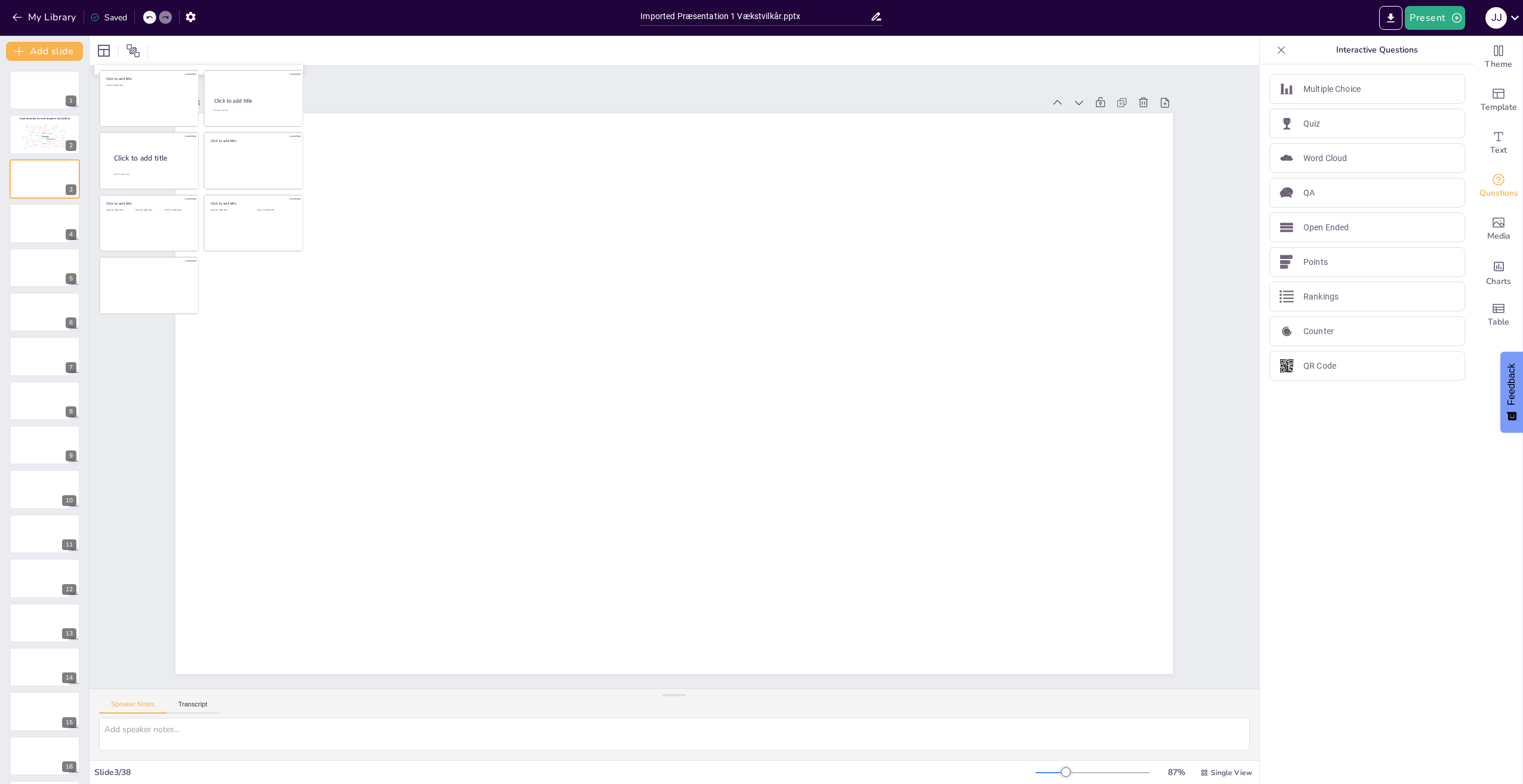
click at [146, 163] on div "Click to add title" at bounding box center [152, 158] width 76 height 10
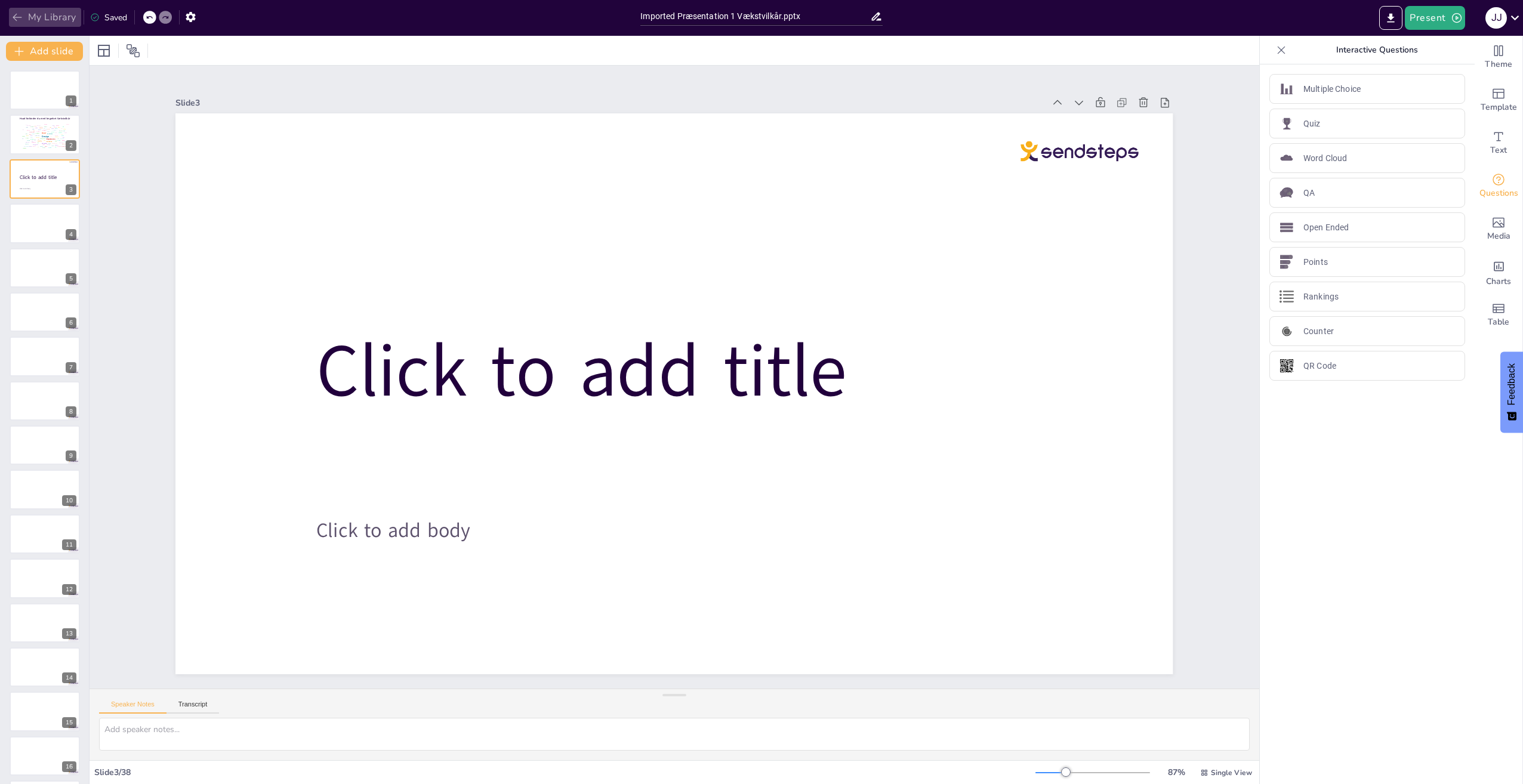
click at [40, 21] on button "My Library" at bounding box center [45, 17] width 72 height 19
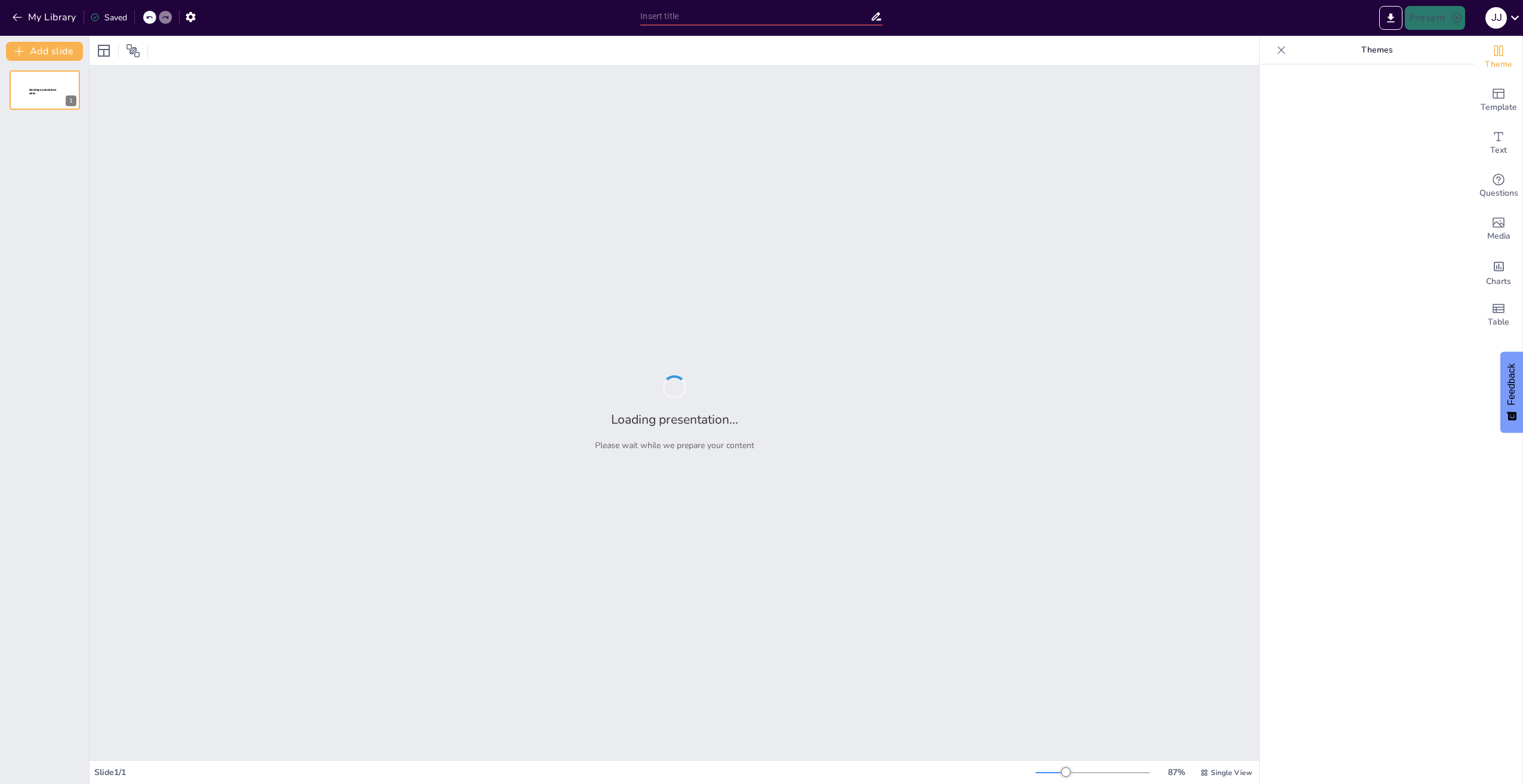
type input "Imported Præsentation 1 Vækstvilkår.pptx"
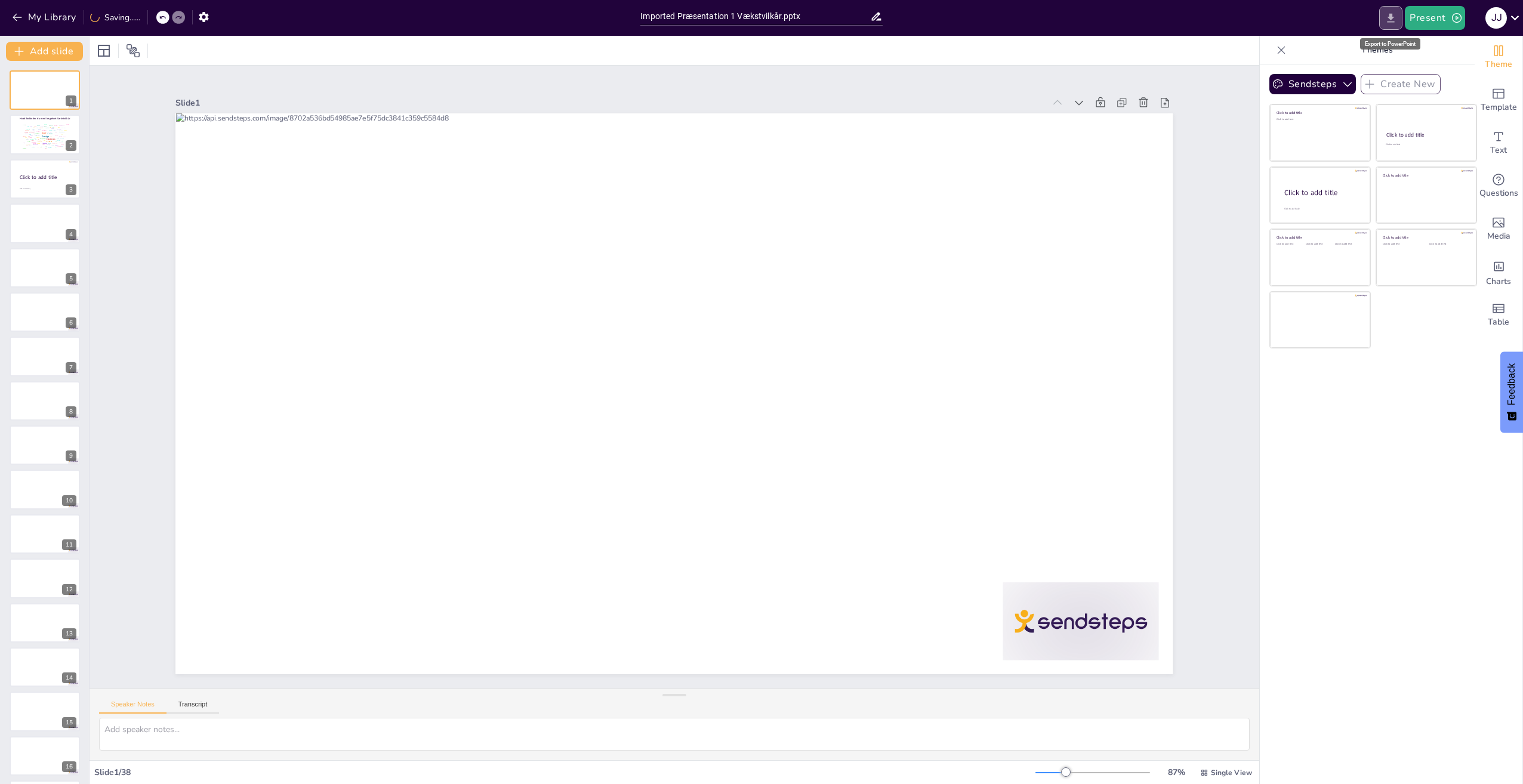
click at [1396, 18] on icon "Export to PowerPoint" at bounding box center [1391, 19] width 13 height 13
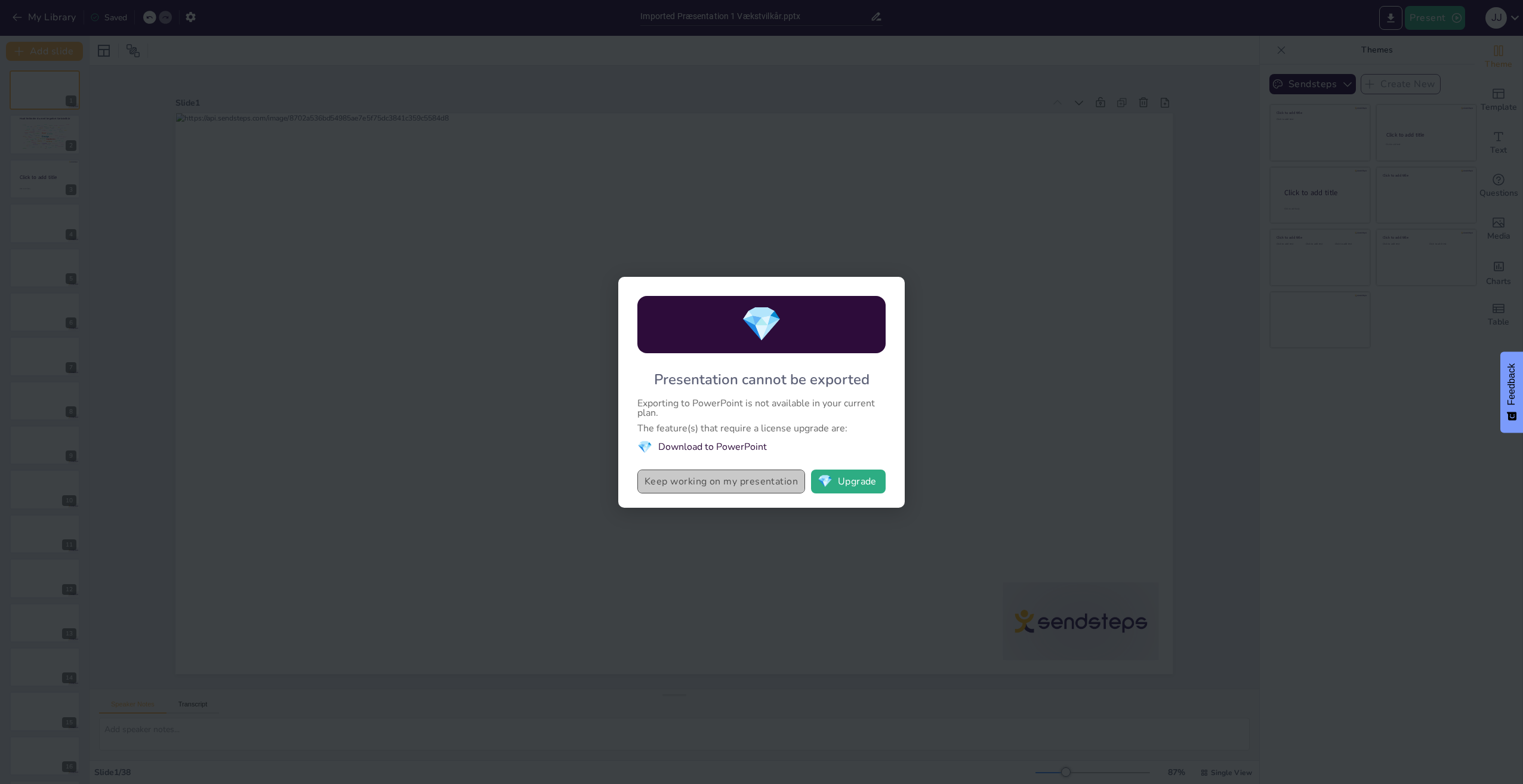
click at [794, 486] on button "Keep working on my presentation" at bounding box center [721, 481] width 168 height 24
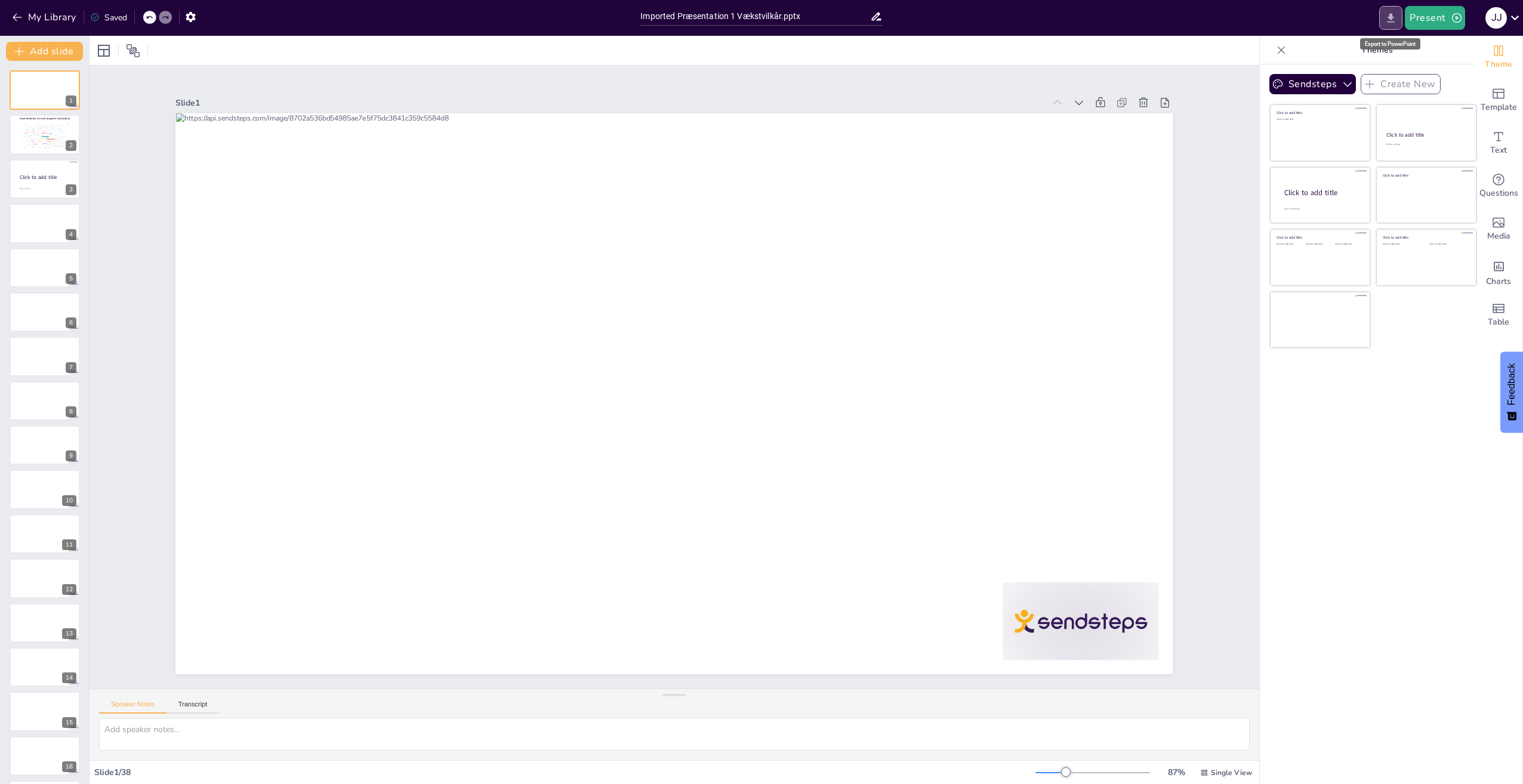
click at [1390, 15] on icon "Export to PowerPoint" at bounding box center [1391, 19] width 13 height 13
